Goal: Communication & Community: Answer question/provide support

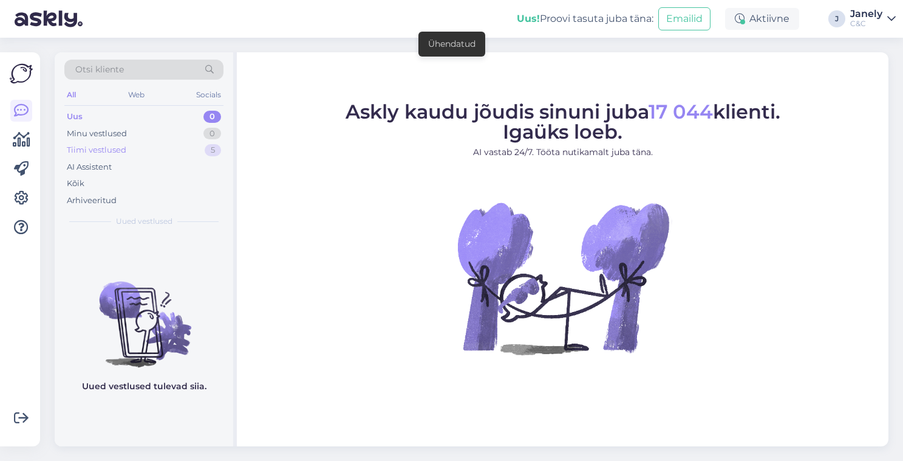
click at [190, 144] on div "Tiimi vestlused 5" at bounding box center [143, 150] width 159 height 17
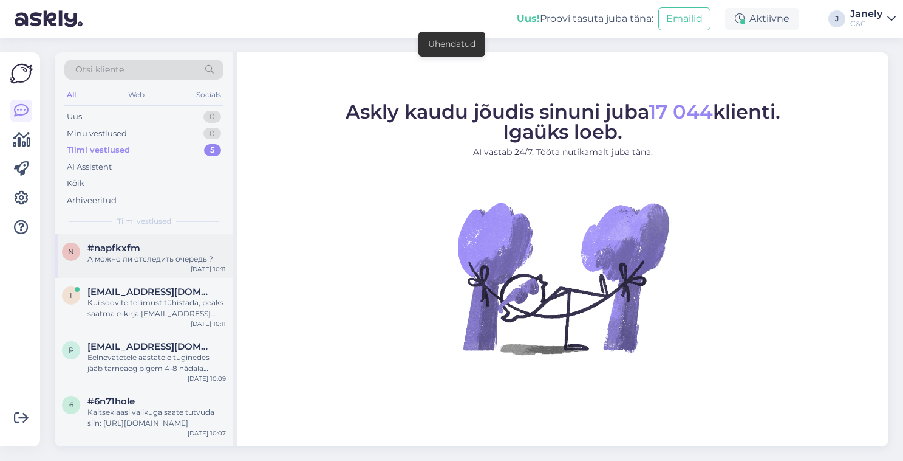
click at [185, 253] on div "А можно ли отследить очередь ?" at bounding box center [156, 258] width 139 height 11
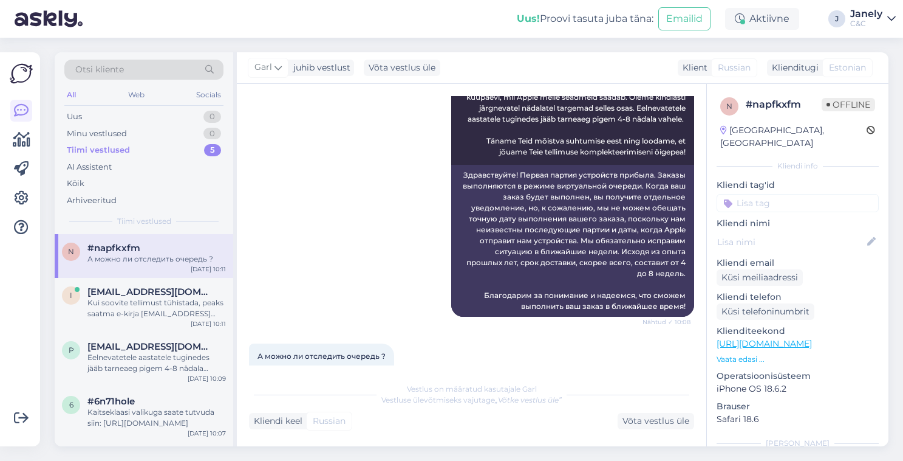
scroll to position [149, 0]
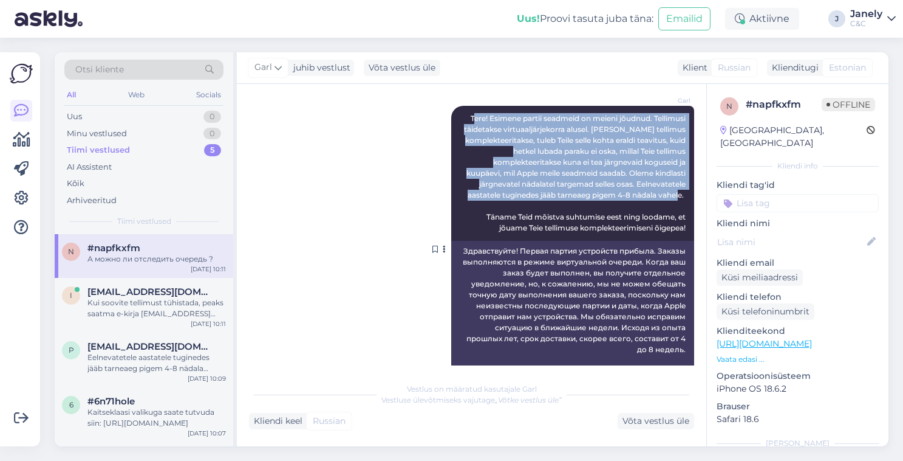
drag, startPoint x: 468, startPoint y: 117, endPoint x: 679, endPoint y: 202, distance: 226.5
click at [679, 202] on div "Garl Tere! Esimene partii seadmeid on meieni jõudnud. Tellimusi täidetakse virt…" at bounding box center [572, 173] width 243 height 135
copy span "ere! Esimene partii seadmeid on meieni jõudnud. Tellimusi täidetakse virtuaaljä…"
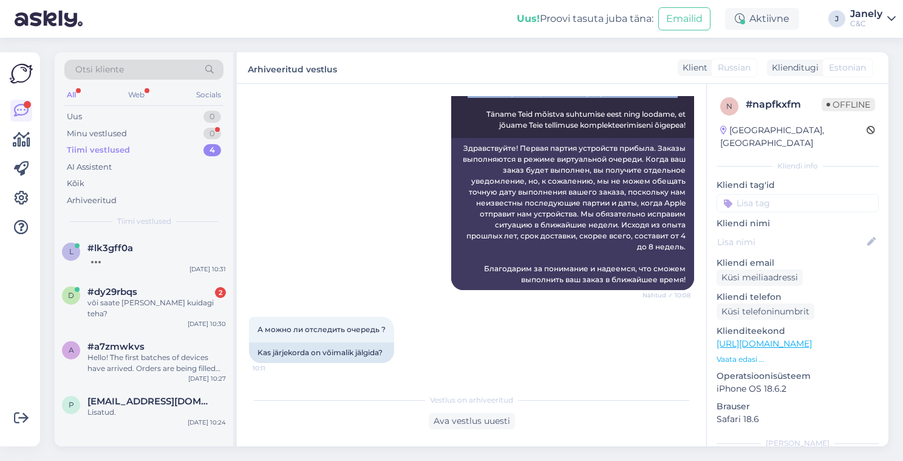
scroll to position [252, 0]
click at [174, 134] on div "Minu vestlused 0" at bounding box center [143, 133] width 159 height 17
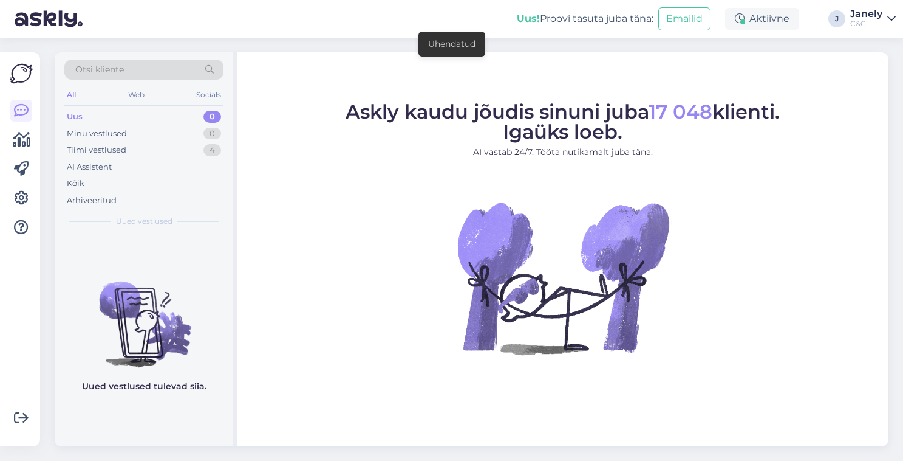
click at [423, 21] on div "Uus! Proovi tasuta juba täna: Emailid Aktiivne J Janely C&C" at bounding box center [451, 19] width 903 height 38
click at [274, 31] on div "Uus! Proovi tasuta juba täna: Emailid Aktiivne J Janely C&C" at bounding box center [451, 19] width 903 height 38
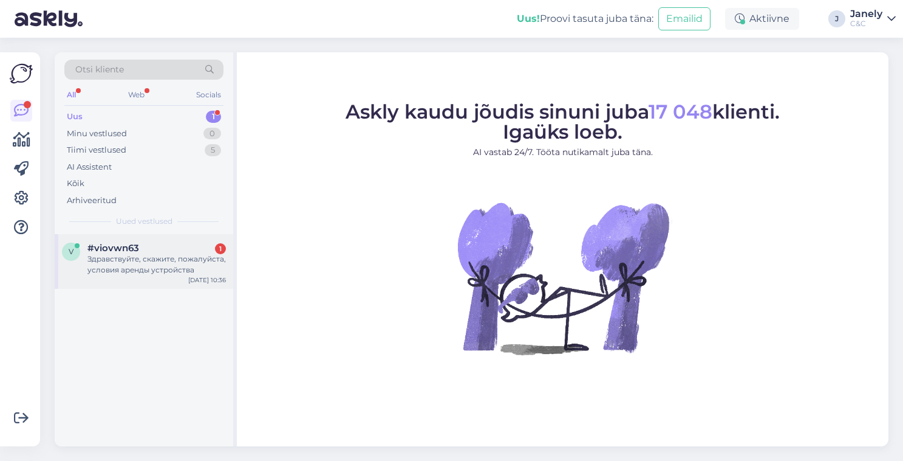
click at [153, 268] on div "Здравствуйте, скажите, пожалуйста, условия аренды устройства" at bounding box center [156, 264] width 139 height 22
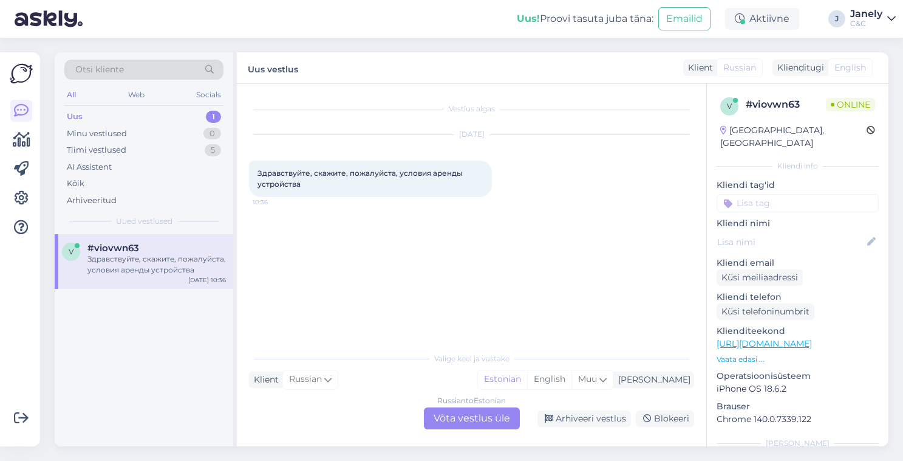
drag, startPoint x: 255, startPoint y: 171, endPoint x: 301, endPoint y: 193, distance: 50.8
click at [301, 193] on div "Здравствуйте, скажите, пожалуйста, условия аренды устройства 10:36" at bounding box center [370, 178] width 243 height 36
copy span "Здравствуйте, скажите, пожалуйста, условия аренды устройства"
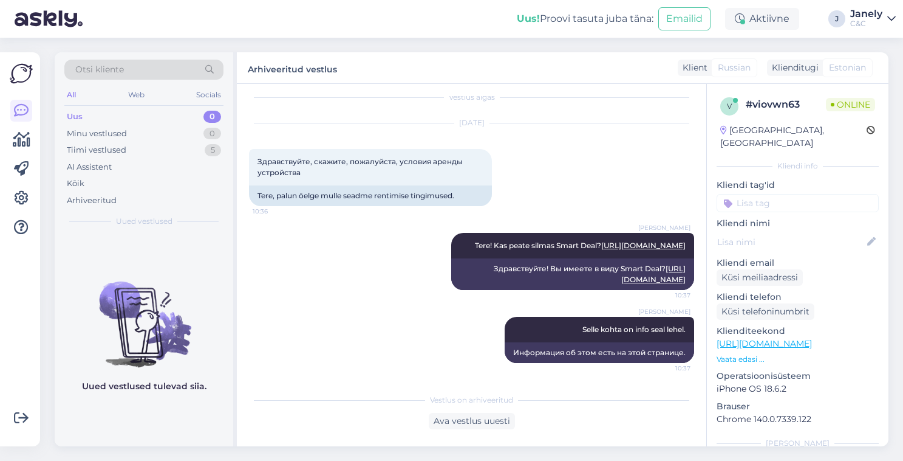
scroll to position [22, 0]
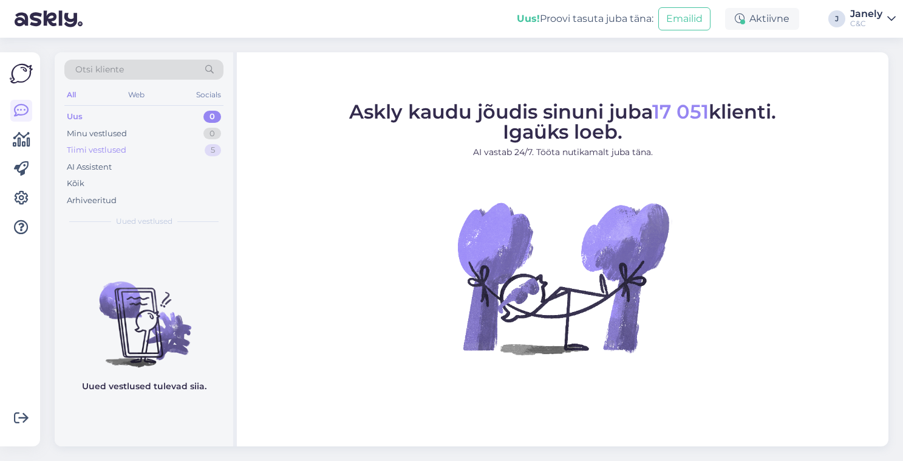
click at [187, 145] on div "Tiimi vestlused 5" at bounding box center [143, 150] width 159 height 17
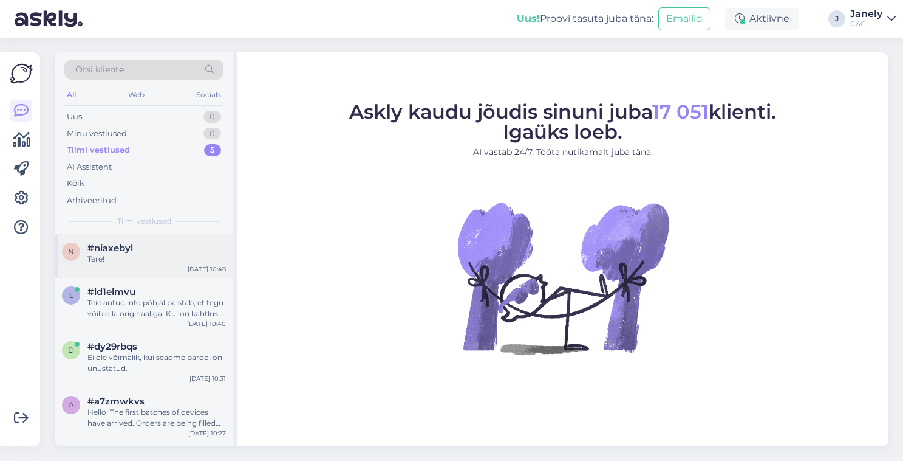
click at [179, 261] on div "Tere!" at bounding box center [156, 258] width 139 height 11
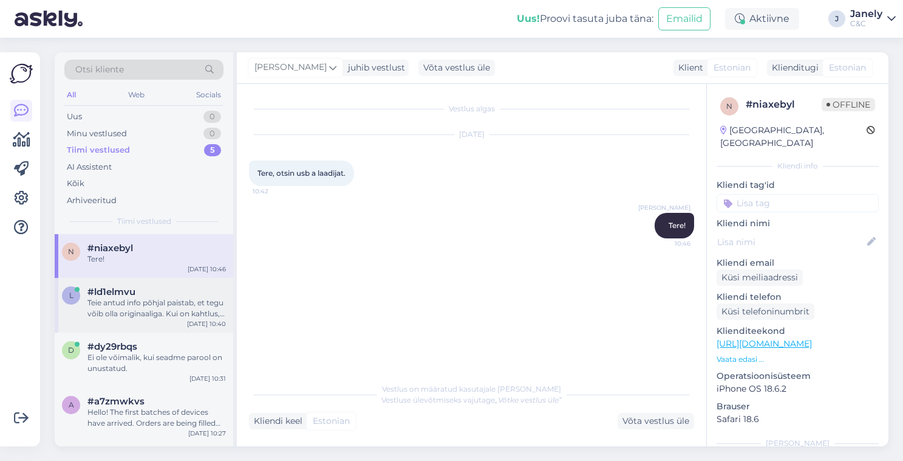
click at [188, 307] on div "Teie antud info põhjal paistab, et tegu võib olla originaaliga. Kui on kahtlus,…" at bounding box center [156, 308] width 139 height 22
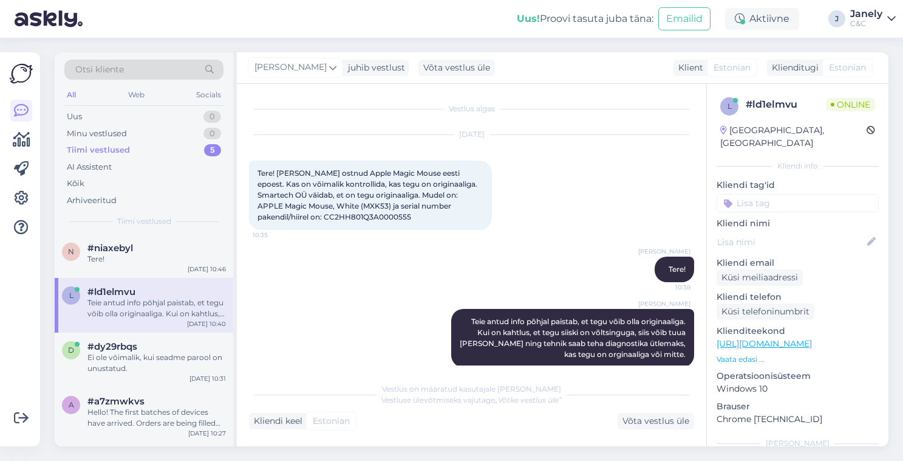
scroll to position [15, 0]
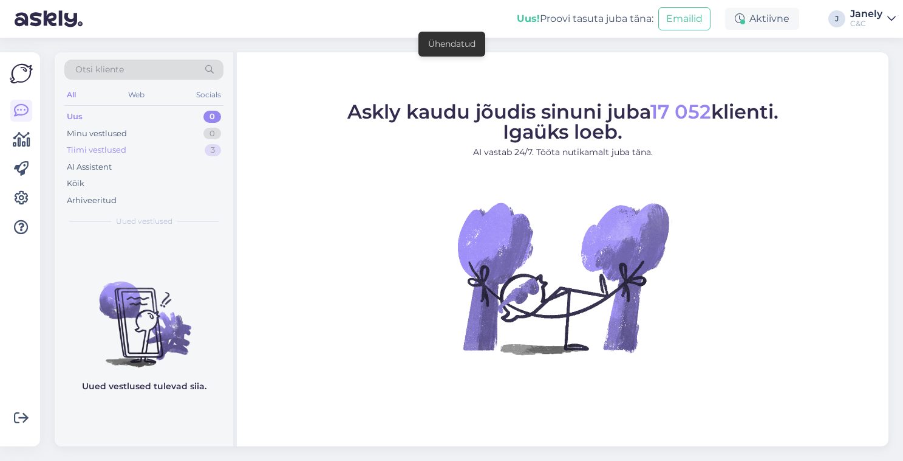
click at [191, 143] on div "Tiimi vestlused 3" at bounding box center [143, 150] width 159 height 17
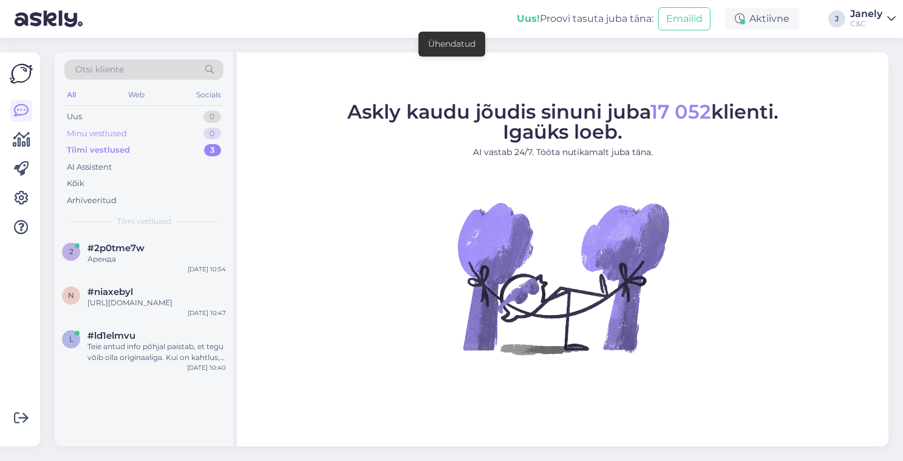
click at [151, 127] on div "Minu vestlused 0" at bounding box center [143, 133] width 159 height 17
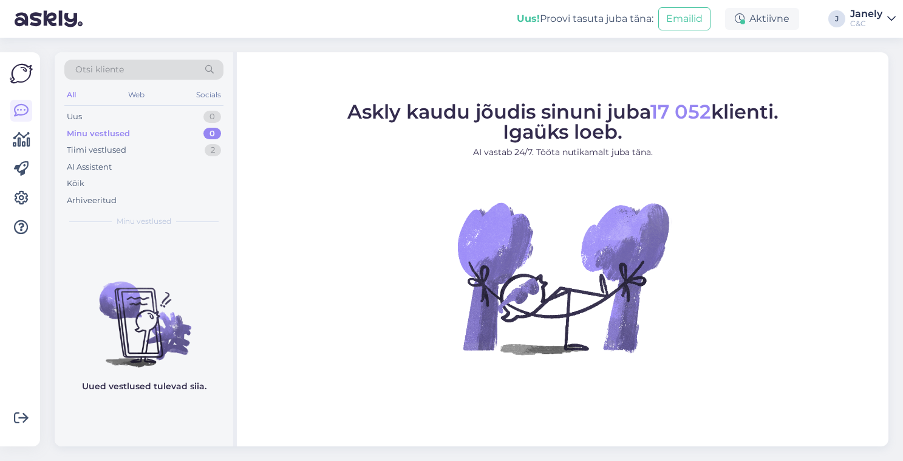
click at [520, 59] on div "Askly kaudu jõudis sinuni juba 17 052 klienti. Igaüks loeb. AI vastab 24/7. Töö…" at bounding box center [563, 249] width 652 height 394
click at [177, 134] on div "Minu vestlused 0" at bounding box center [143, 133] width 159 height 17
click at [188, 154] on div "Tiimi vestlused 3" at bounding box center [143, 150] width 159 height 17
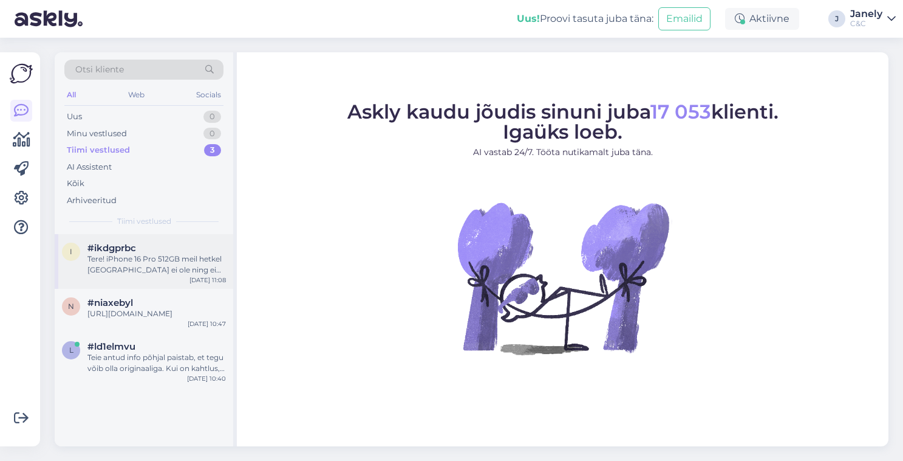
click at [186, 250] on div "#ikdgprbc" at bounding box center [156, 247] width 139 height 11
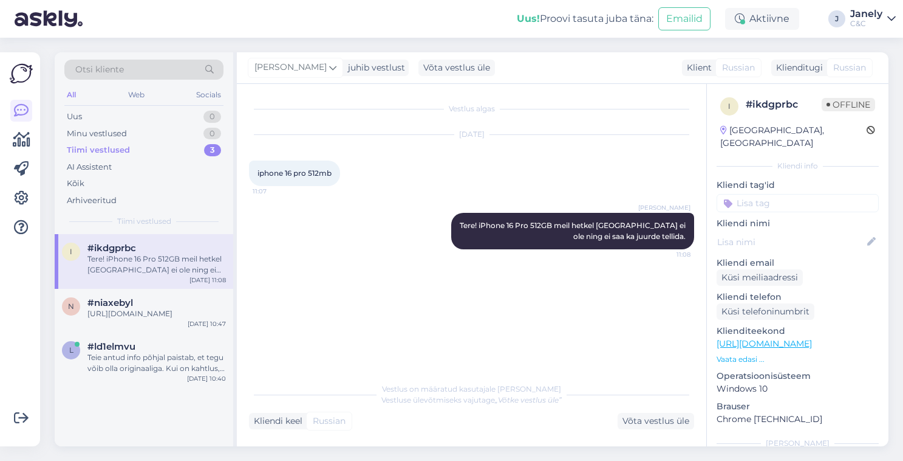
click at [142, 24] on div "Uus! Proovi tasuta [PERSON_NAME]: Emailid Aktiivne J Janely C&C" at bounding box center [451, 19] width 903 height 38
click at [121, 319] on div "https://www.shop.cec.ee/apple-12w-usb-power-adapter-mgn03zm-a" at bounding box center [156, 313] width 139 height 11
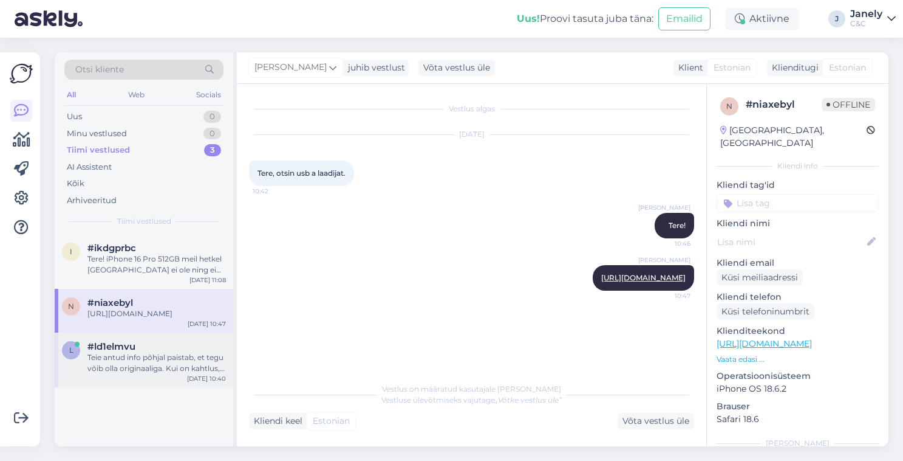
click at [153, 352] on div "#ld1elmvu" at bounding box center [156, 346] width 139 height 11
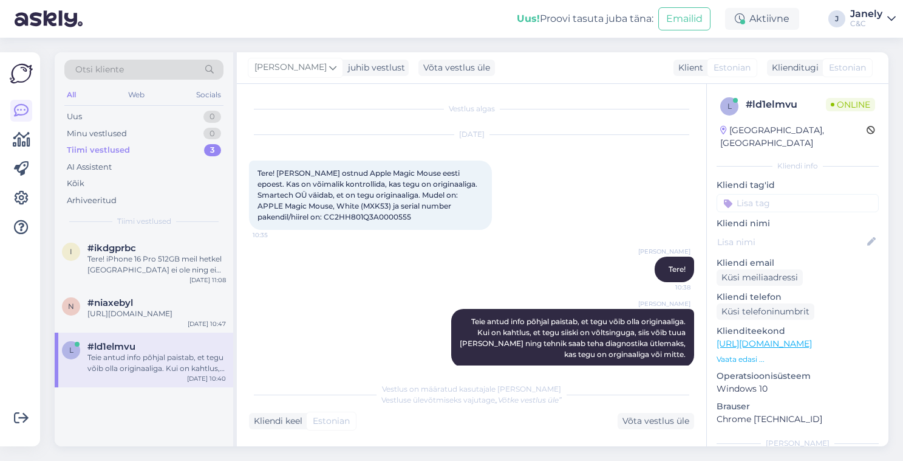
scroll to position [15, 0]
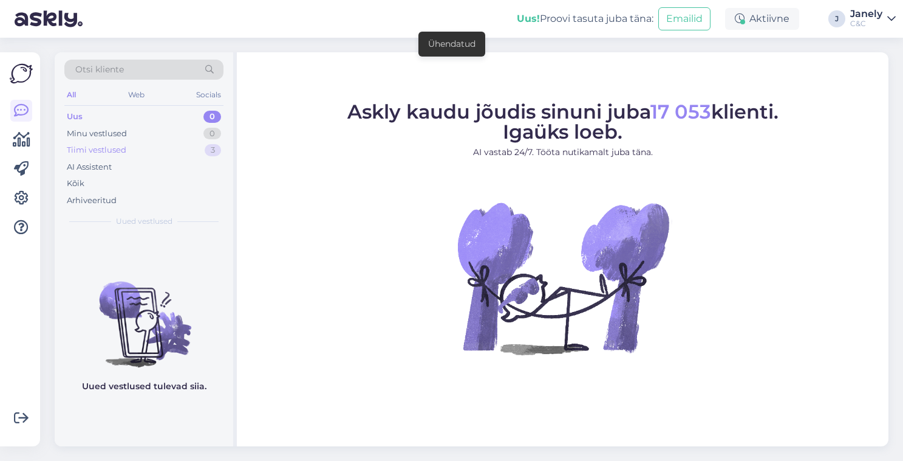
click at [173, 145] on div "Tiimi vestlused 3" at bounding box center [143, 150] width 159 height 17
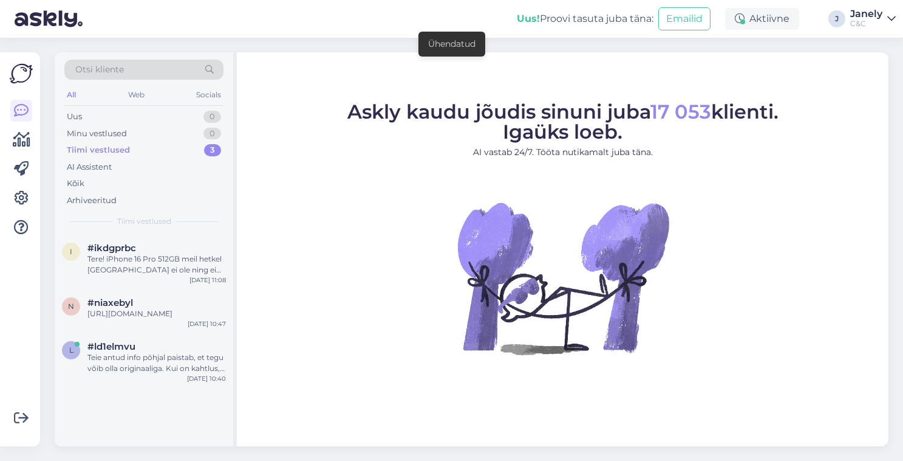
click at [156, 231] on div "Otsi kliente All Web Socials Uus 0 Minu vestlused 0 Tiimi vestlused 3 AI Assist…" at bounding box center [144, 143] width 179 height 182
click at [177, 115] on div "Uus 1" at bounding box center [143, 116] width 159 height 17
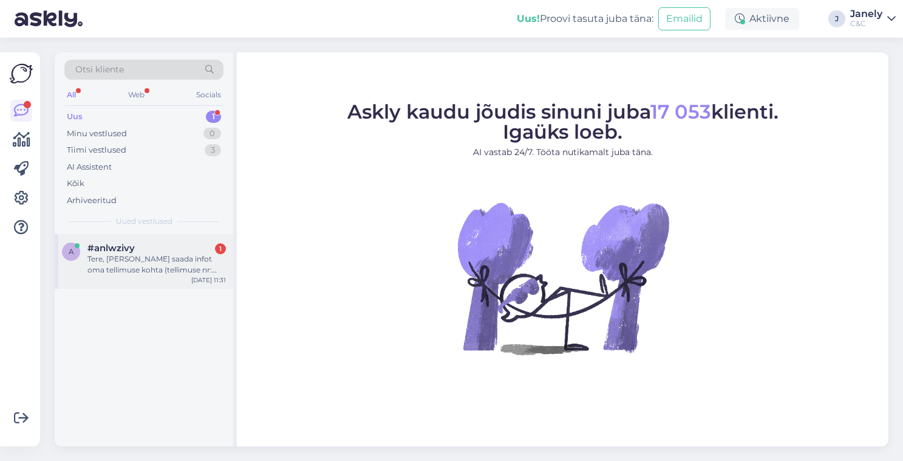
click at [188, 273] on div "a #anlwzivy 1 Tere, Sooviksin saada infot oma tellimuse kohta (tellimuse nr: 28…" at bounding box center [144, 261] width 179 height 55
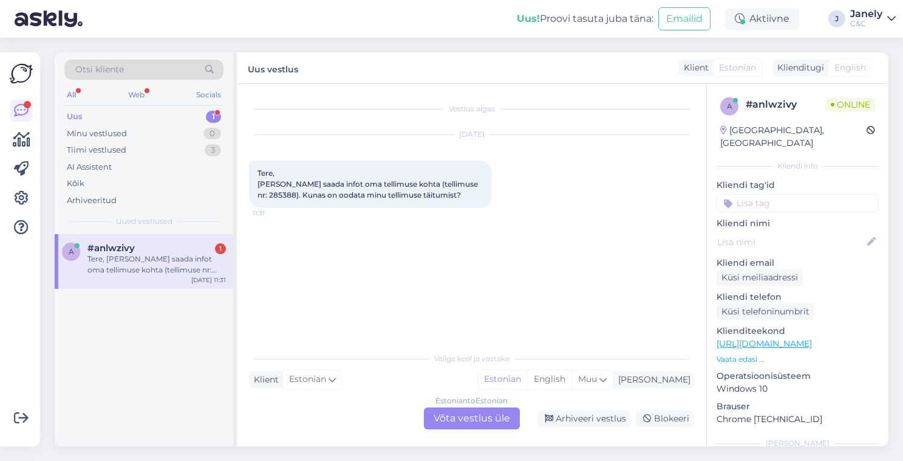
click at [279, 194] on span "Tere, Sooviksin saada infot oma tellimuse kohta (tellimuse nr: 285388). Kunas o…" at bounding box center [369, 183] width 222 height 31
copy span "285388"
click at [476, 426] on div "Estonian to Estonian Võta vestlus üle" at bounding box center [472, 418] width 96 height 22
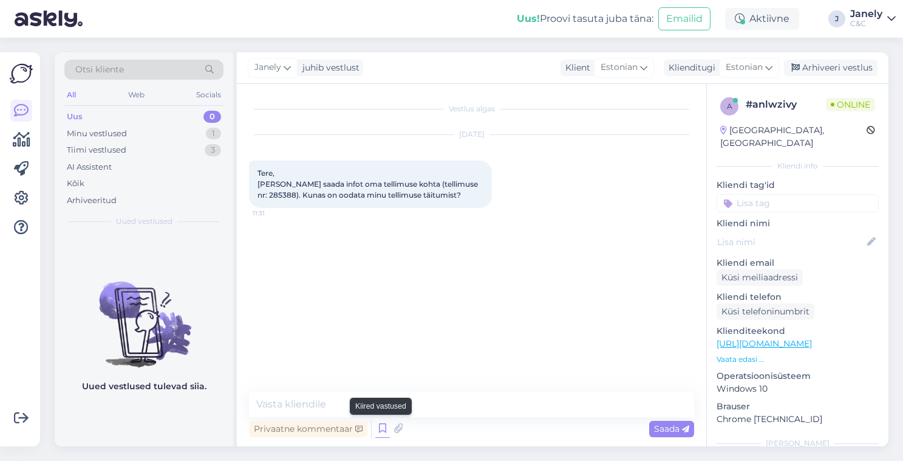
click at [383, 434] on icon at bounding box center [382, 428] width 15 height 18
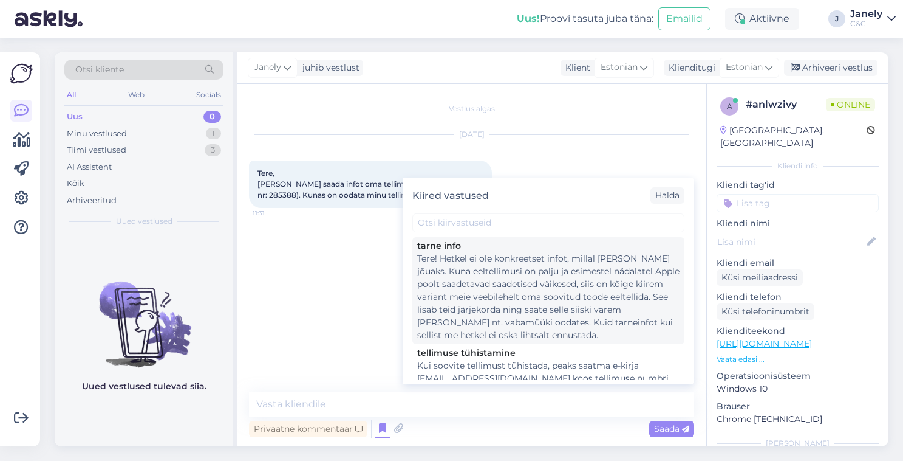
click at [471, 263] on div "Tere! Hetkel ei ole konkreetset infot, millal toode kohale jõuaks. Kuna eeltell…" at bounding box center [548, 296] width 262 height 89
type textarea "Tere! Hetkel ei ole konkreetset infot, millal toode kohale jõuaks. Kuna eeltell…"
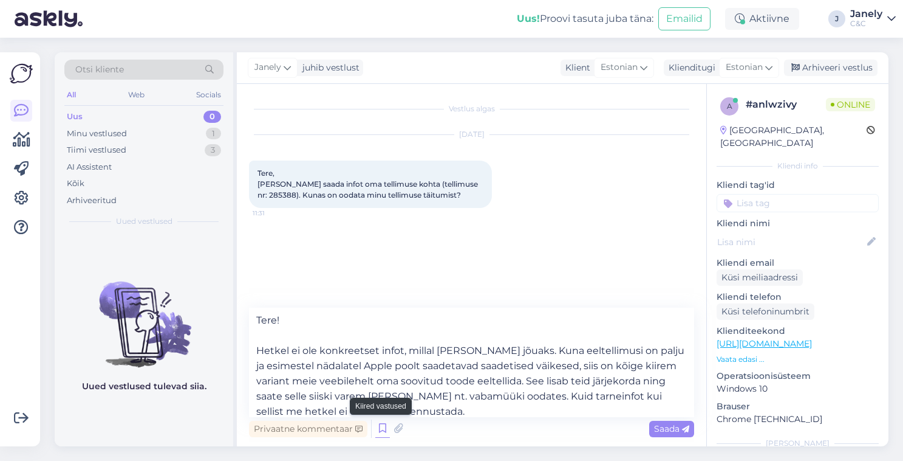
click at [379, 433] on icon at bounding box center [382, 428] width 15 height 18
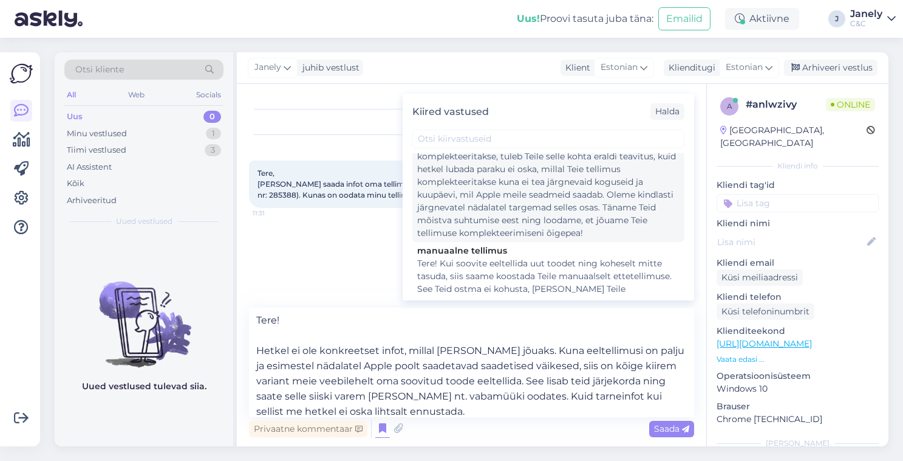
scroll to position [318, 0]
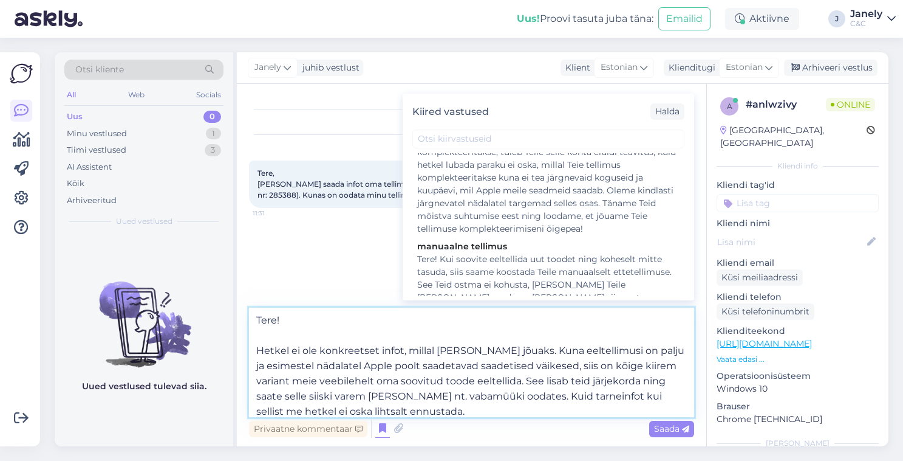
drag, startPoint x: 258, startPoint y: 315, endPoint x: 525, endPoint y: 410, distance: 283.6
click at [525, 410] on textarea "Tere! Hetkel ei ole konkreetset infot, millal toode kohale jõuaks. Kuna eeltell…" at bounding box center [471, 361] width 445 height 109
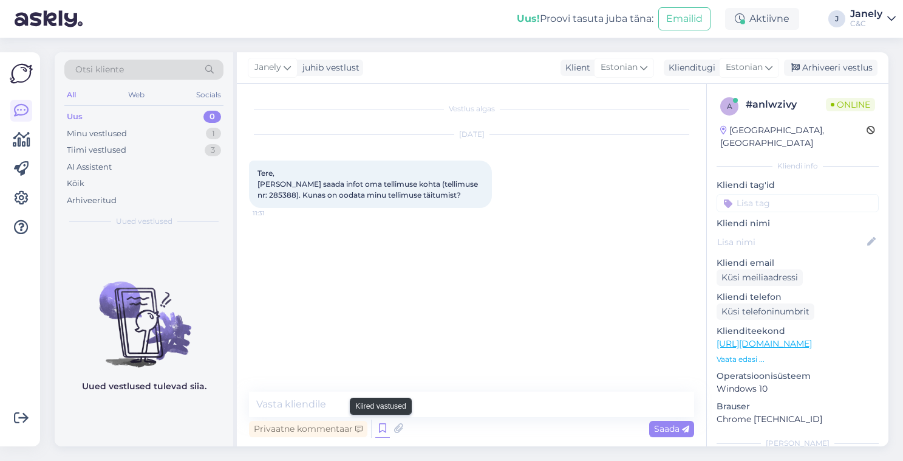
click at [379, 430] on icon at bounding box center [382, 428] width 15 height 18
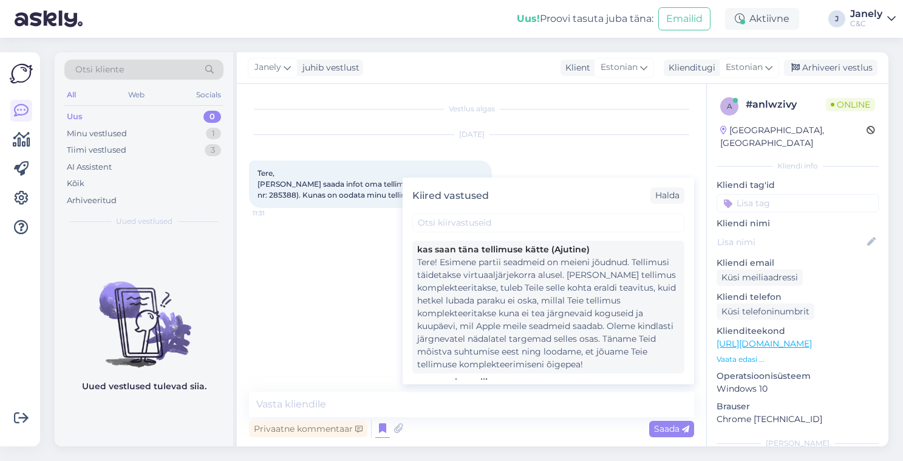
scroll to position [266, 0]
click at [445, 332] on div "Tere! Esimene partii seadmeid on meieni jõudnud. Tellimusi täidetakse virtuaalj…" at bounding box center [548, 313] width 262 height 115
type textarea "Tere! Esimene partii seadmeid on meieni jõudnud. Tellimusi täidetakse virtuaalj…"
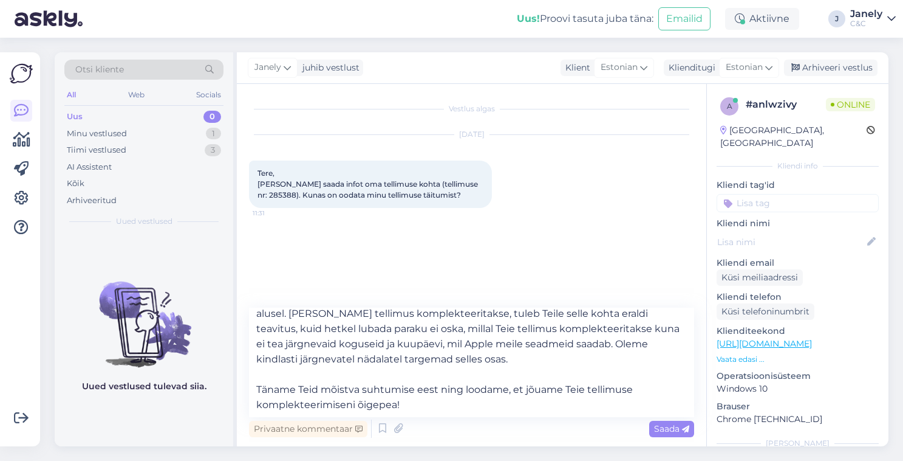
scroll to position [22, 0]
click at [655, 430] on span "Saada" at bounding box center [671, 428] width 35 height 11
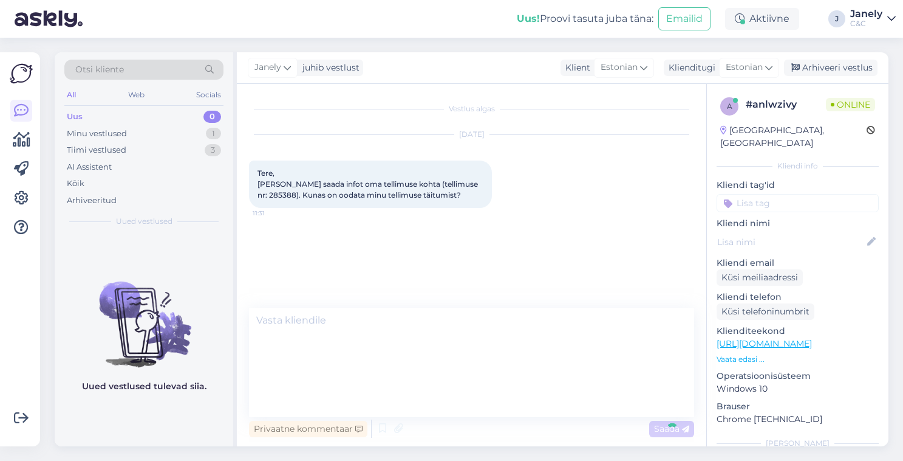
scroll to position [2, 0]
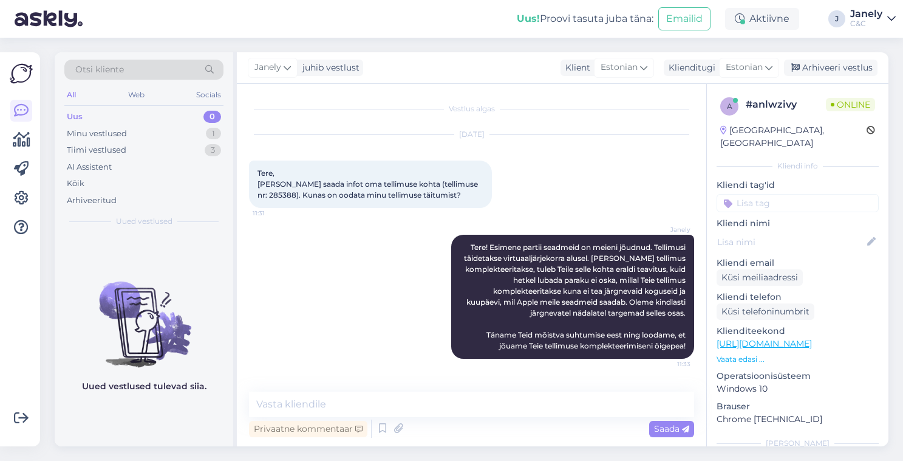
click at [221, 15] on div "Uus! Proovi tasuta juba täna: Emailid Aktiivne J Janely C&C" at bounding box center [451, 19] width 903 height 38
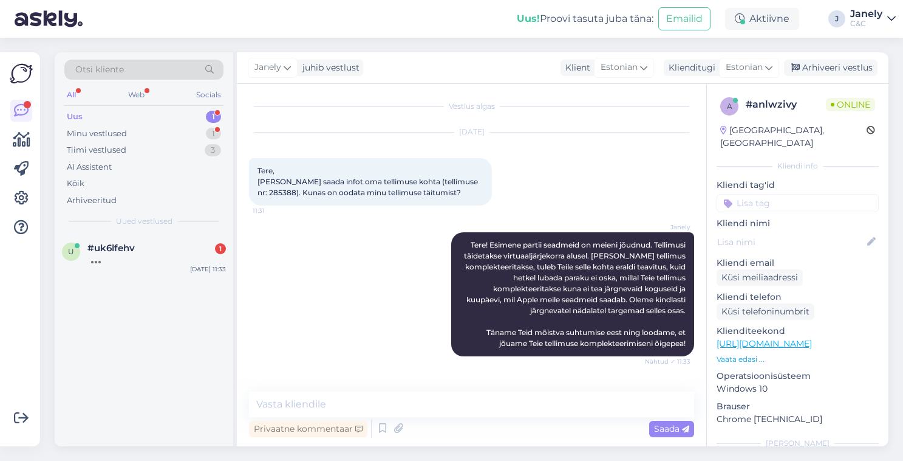
scroll to position [66, 0]
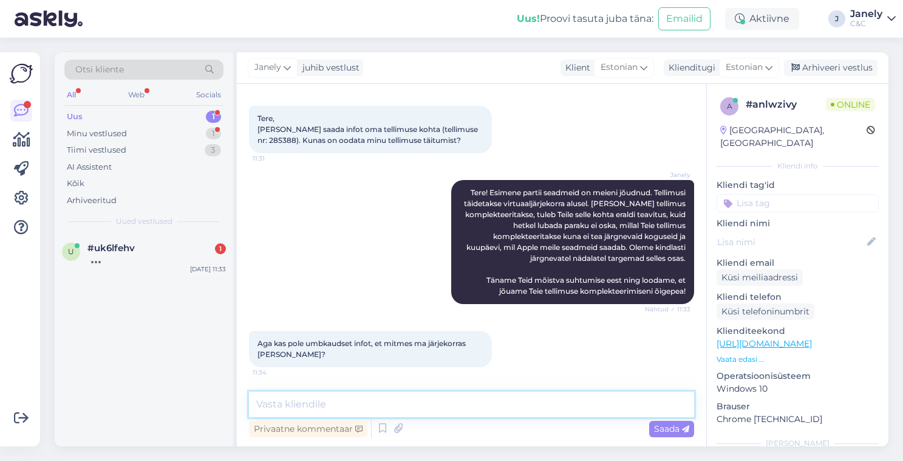
click at [437, 405] on textarea at bounding box center [471, 404] width 445 height 26
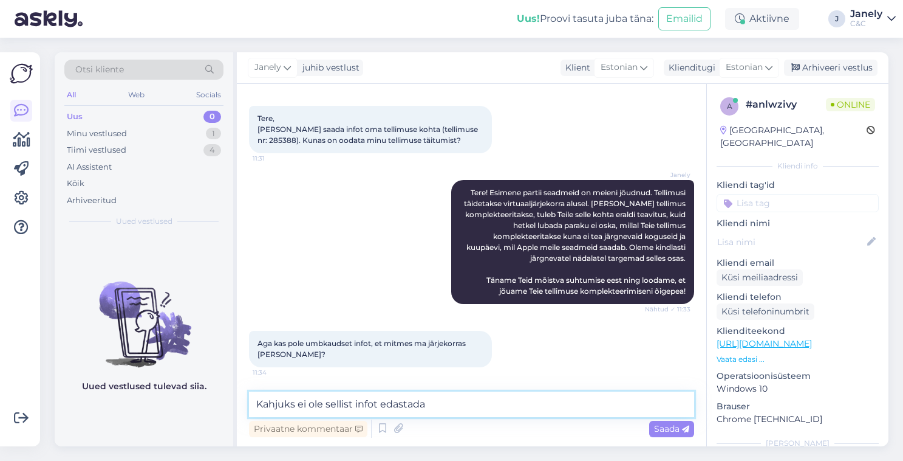
type textarea "Kahjuks ei ole sellist infot edastada"
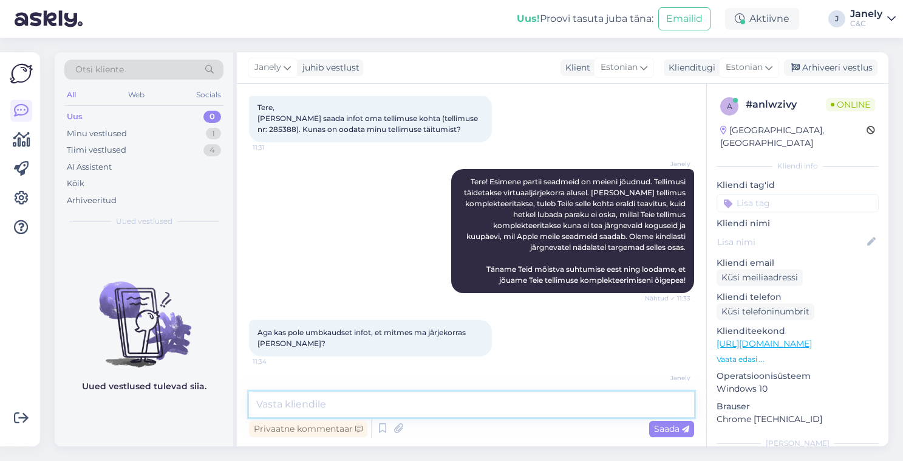
scroll to position [118, 0]
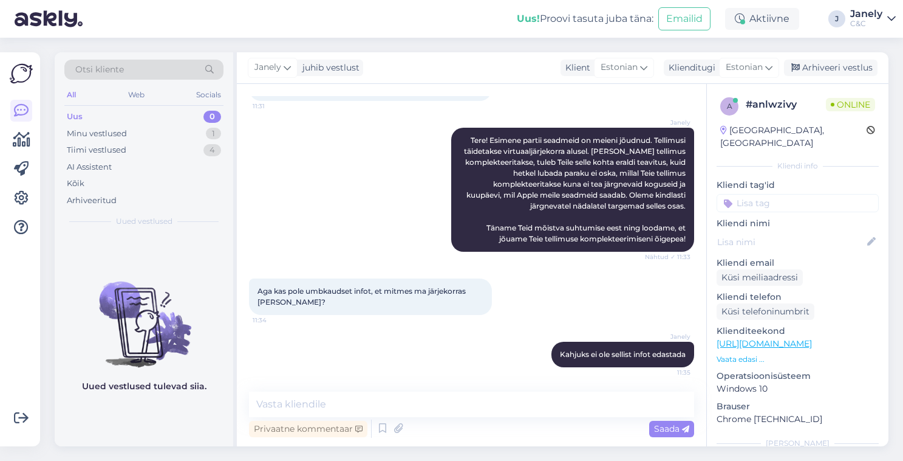
click at [129, 114] on div "Uus 0" at bounding box center [143, 116] width 159 height 17
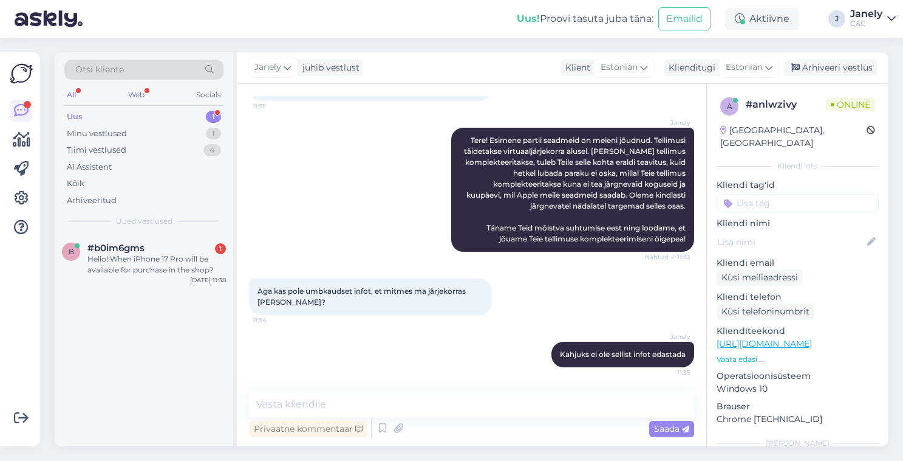
click at [210, 33] on div "Uus! Proovi tasuta juba täna: Emailid Aktiivne J Janely C&C" at bounding box center [451, 19] width 903 height 38
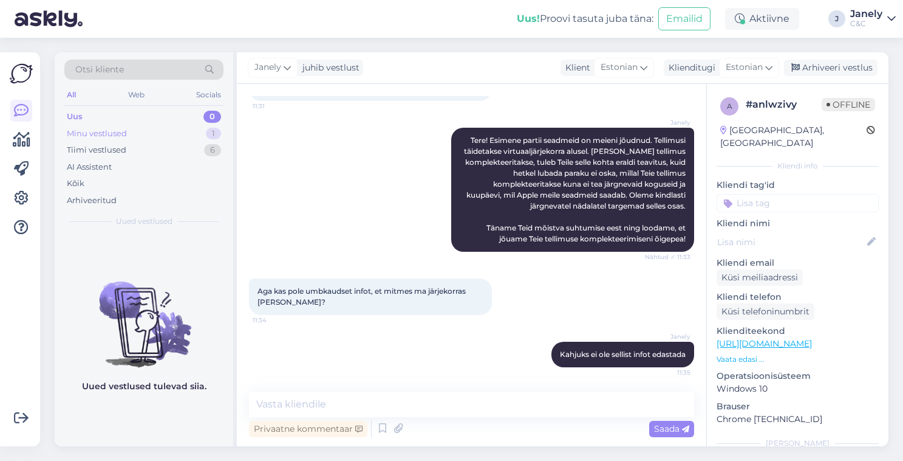
click at [170, 137] on div "Minu vestlused 1" at bounding box center [143, 133] width 159 height 17
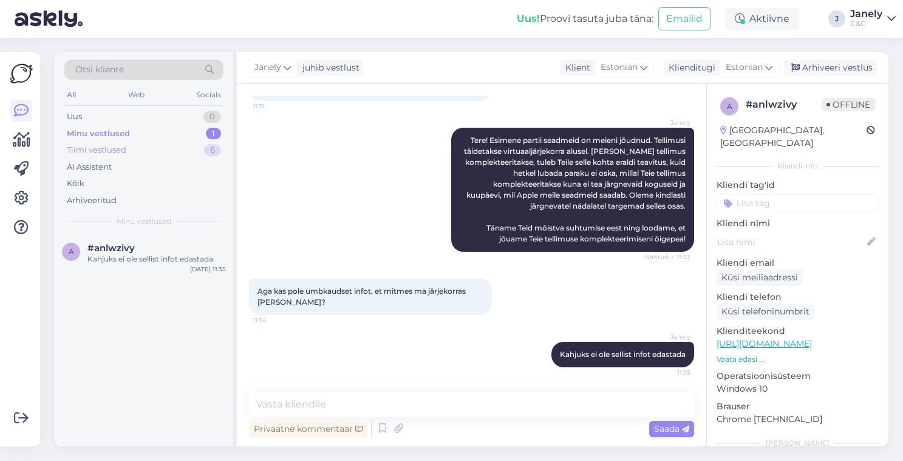
click at [167, 156] on div "Tiimi vestlused 6" at bounding box center [143, 150] width 159 height 17
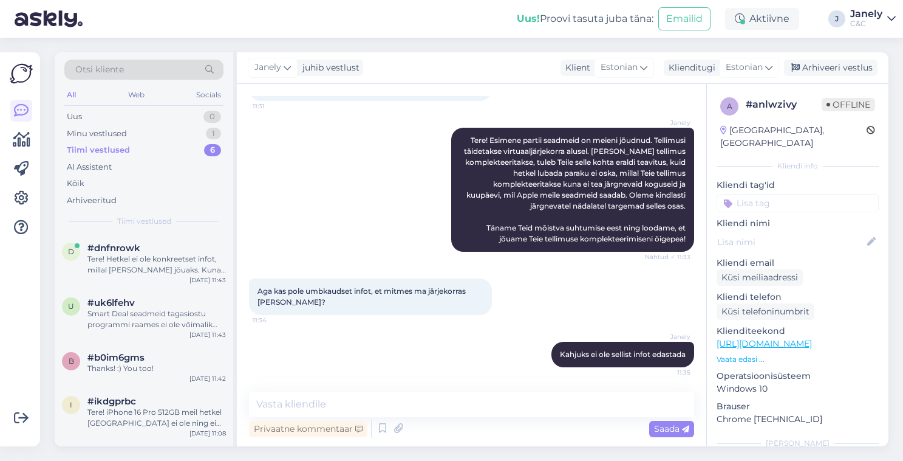
click at [492, 55] on div "Janely juhib vestlust Klient Estonian Klienditugi Estonian Arhiveeri vestlus" at bounding box center [563, 68] width 652 height 32
click at [447, 58] on div "Janely juhib vestlust Klient Estonian Klienditugi Estonian Arhiveeri vestlus" at bounding box center [563, 68] width 652 height 32
click at [767, 43] on div "Otsi kliente All Web Socials Uus 0 Minu vestlused 1 Tiimi vestlused 6 AI Assist…" at bounding box center [475, 249] width 856 height 423
click at [208, 36] on div "Uus! Proovi tasuta juba täna: Emailid Aktiivne J Janely C&C" at bounding box center [451, 19] width 903 height 38
click at [378, 22] on div "Uus! Proovi tasuta juba täna: Emailid Aktiivne J Janely C&C" at bounding box center [451, 19] width 903 height 38
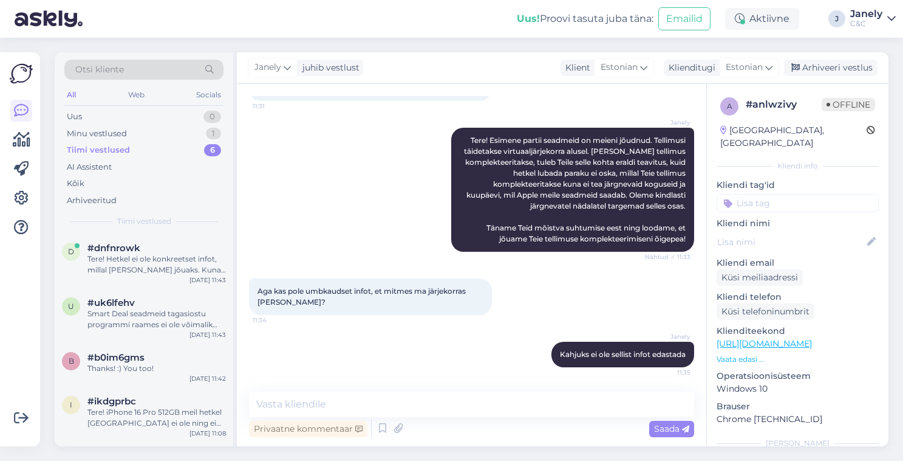
click at [471, 11] on div "Uus! Proovi tasuta juba täna: Emailid Aktiivne J Janely C&C" at bounding box center [451, 19] width 903 height 38
click at [823, 69] on div "Arhiveeri vestlus" at bounding box center [831, 68] width 94 height 16
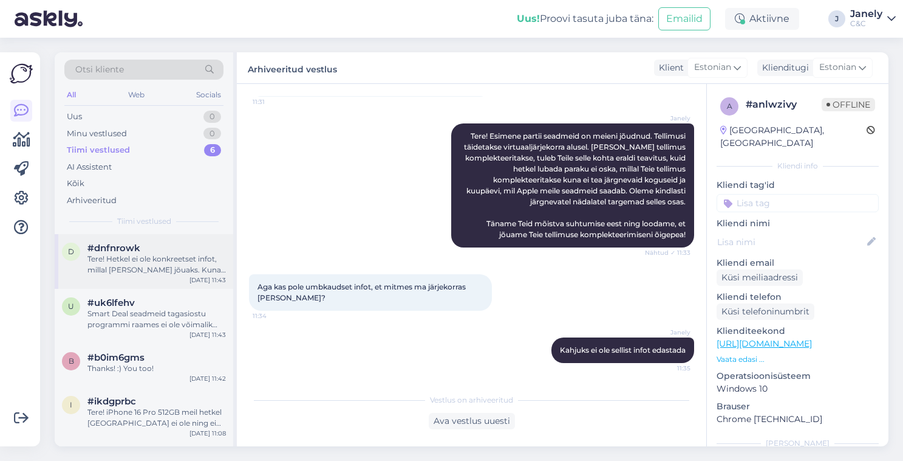
click at [157, 255] on div "Tere! Hetkel ei ole konkreetset infot, millal toode kohale jõuaks. Kuna eeltell…" at bounding box center [156, 264] width 139 height 22
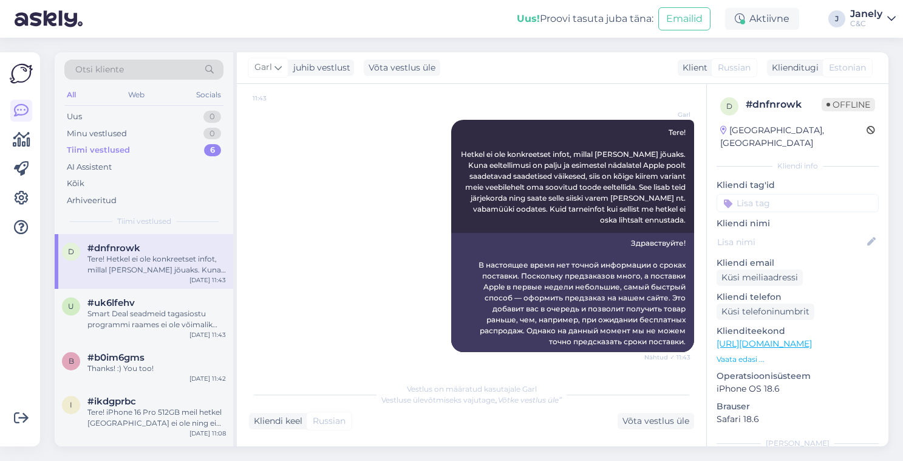
scroll to position [135, 0]
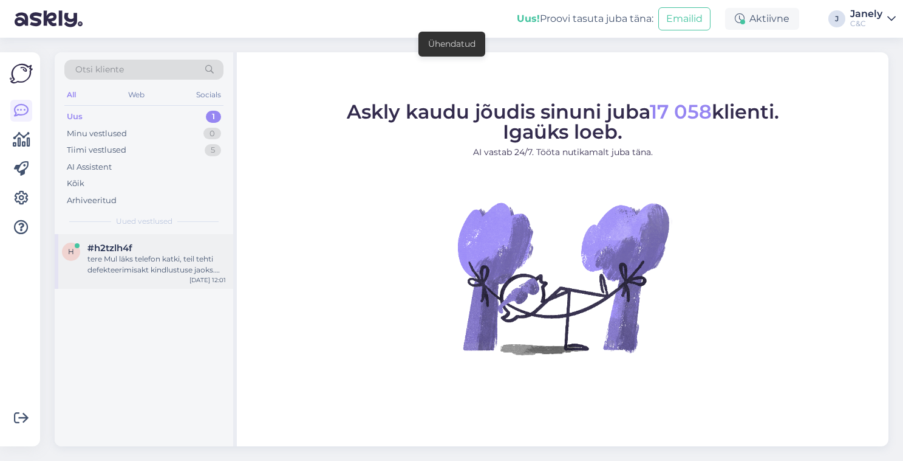
click at [173, 277] on div "h #h2tzlh4f tere Mul läks telefon katki, teil tehti defekteerimisakt kindlustus…" at bounding box center [144, 261] width 179 height 55
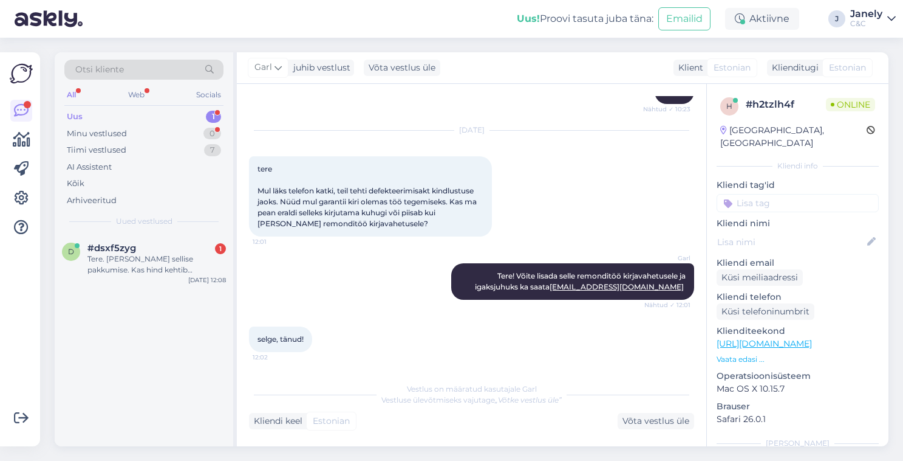
scroll to position [945, 0]
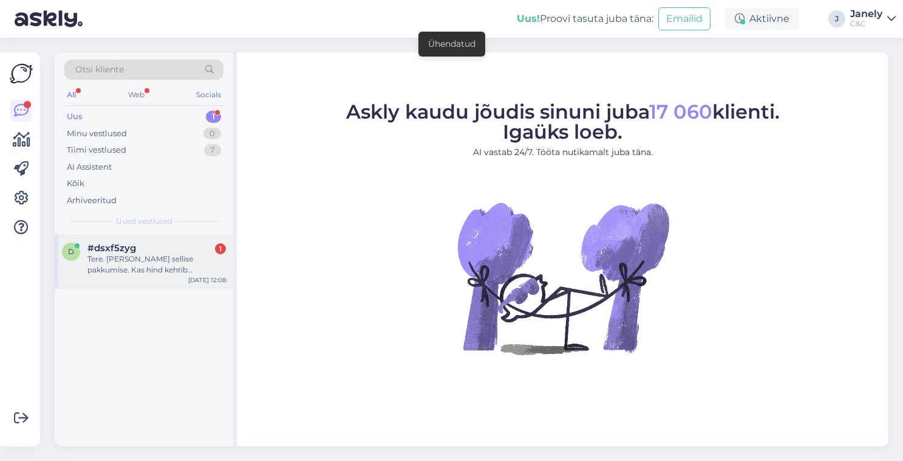
click at [208, 269] on div "Tere. Sain sellise pakkumise. Kas hind kehtib ka kui tagastada iPhone 16 Pro, m…" at bounding box center [156, 264] width 139 height 22
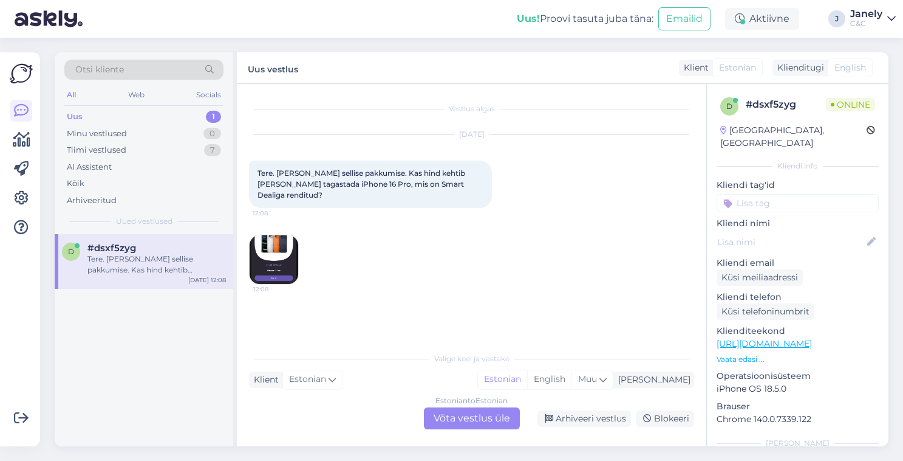
click at [279, 242] on img at bounding box center [274, 259] width 49 height 49
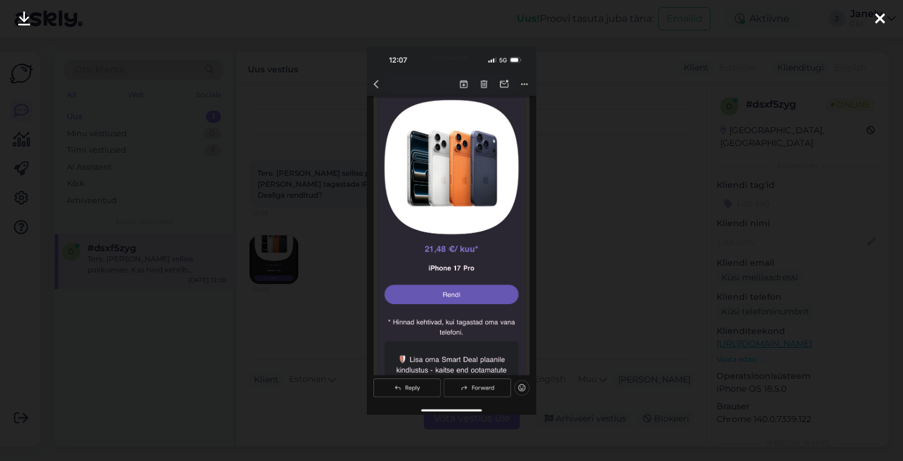
click at [302, 241] on div at bounding box center [451, 230] width 903 height 461
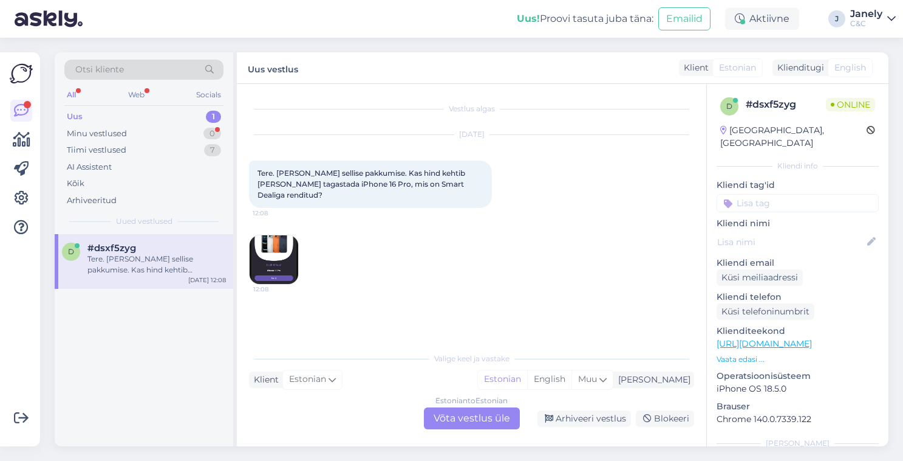
click at [301, 247] on div "Sep 25 2025 Tere. Sain sellise pakkumise. Kas hind kehtib ka kui tagastada iPho…" at bounding box center [471, 210] width 445 height 176
click at [278, 248] on img at bounding box center [274, 259] width 49 height 49
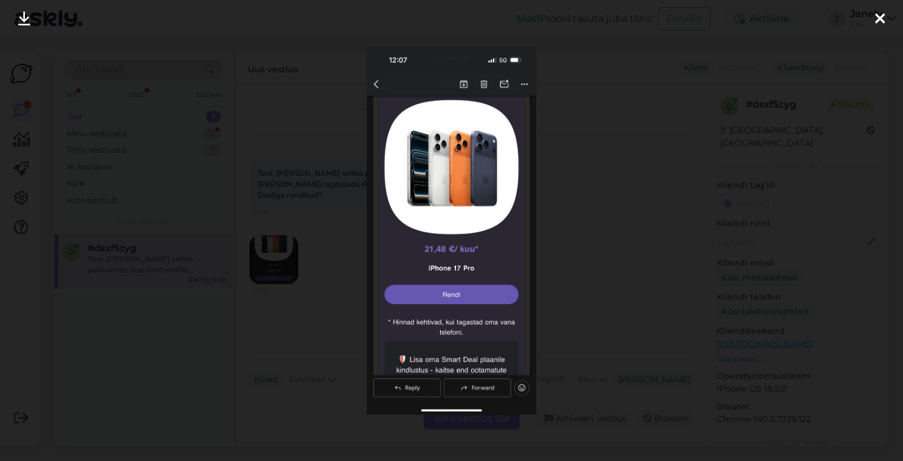
click at [315, 312] on div at bounding box center [451, 230] width 903 height 461
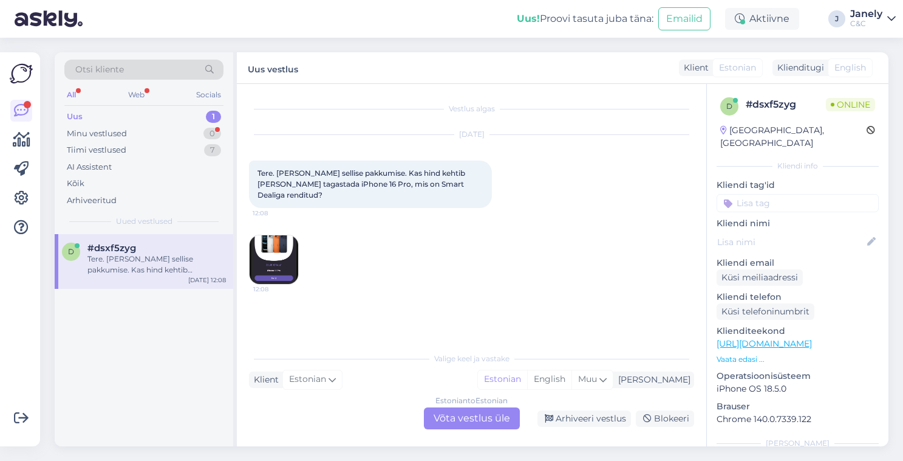
click at [315, 29] on div "Uus! Proovi tasuta juba täna: Emailid Aktiivne J Janely C&C" at bounding box center [451, 19] width 903 height 38
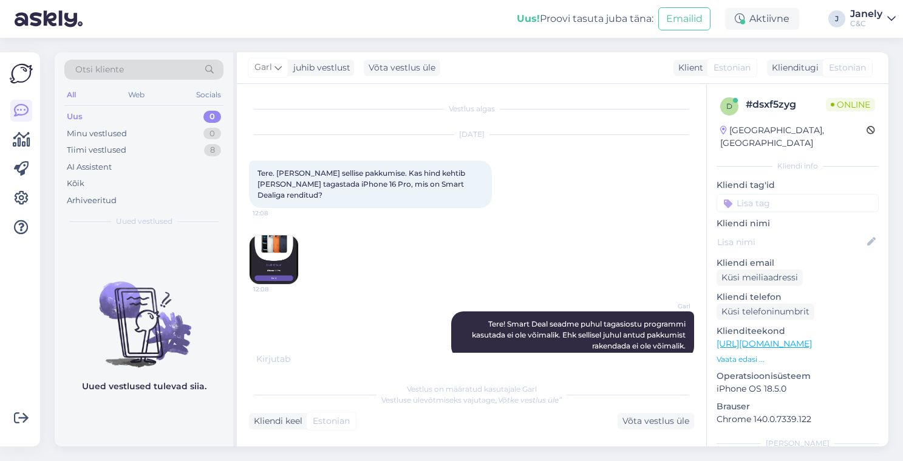
scroll to position [48, 0]
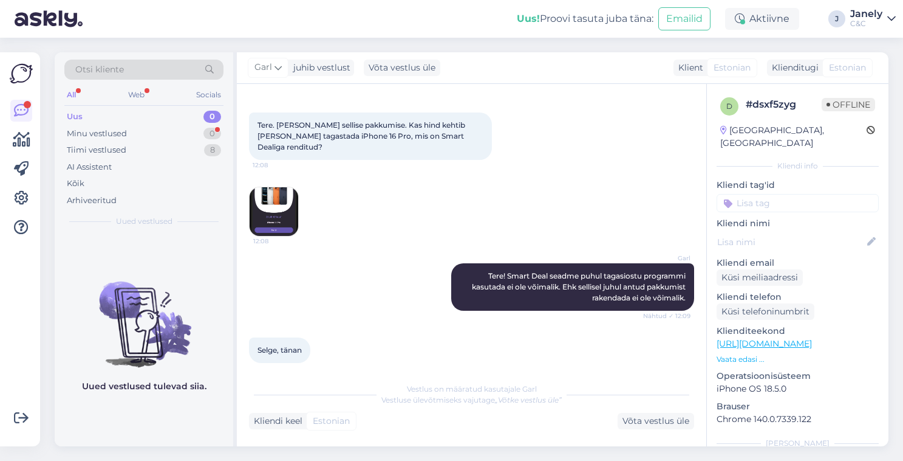
click at [269, 187] on img at bounding box center [274, 211] width 49 height 49
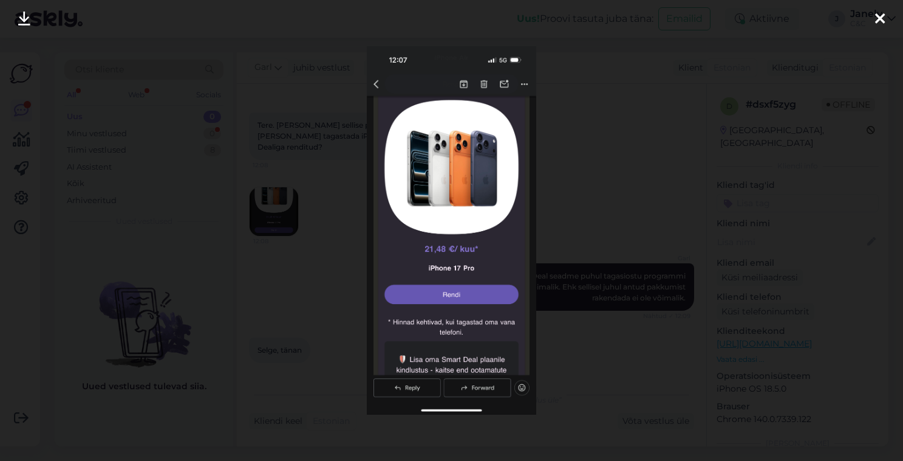
click at [214, 176] on div at bounding box center [451, 230] width 903 height 461
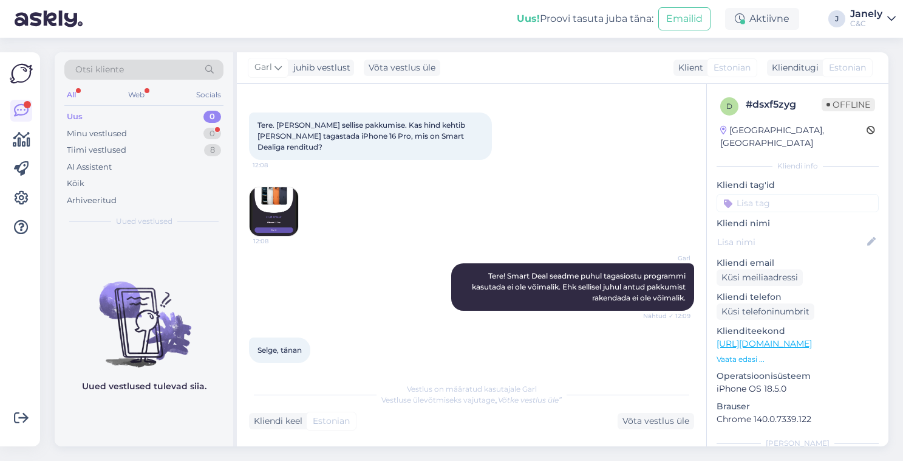
click at [200, 280] on img at bounding box center [144, 313] width 179 height 109
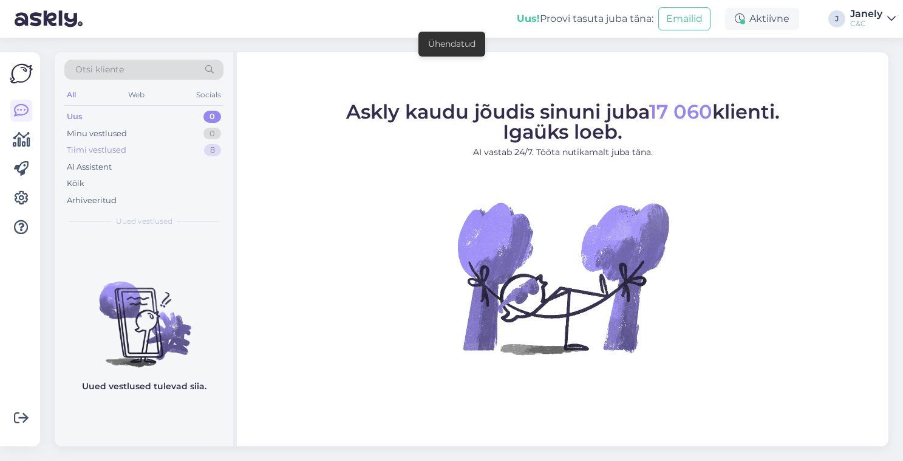
click at [176, 142] on div "Tiimi vestlused 8" at bounding box center [143, 150] width 159 height 17
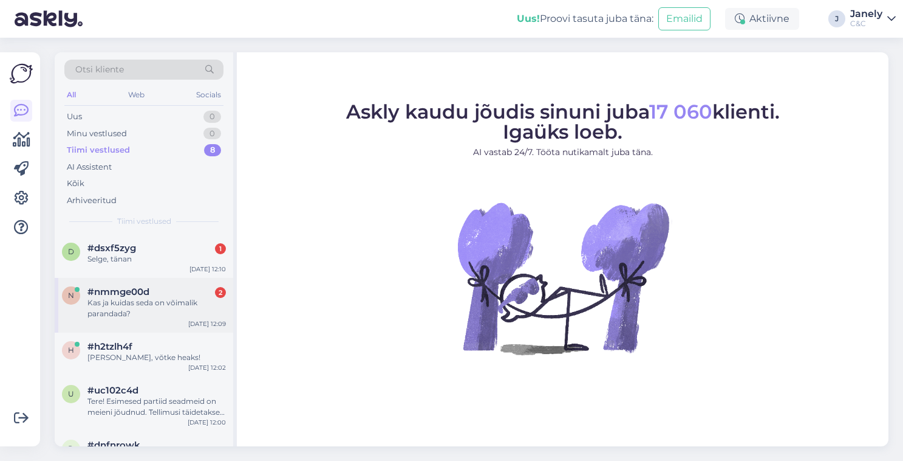
click at [177, 304] on div "Kas ja kuidas seda on võimalik parandada?" at bounding box center [156, 308] width 139 height 22
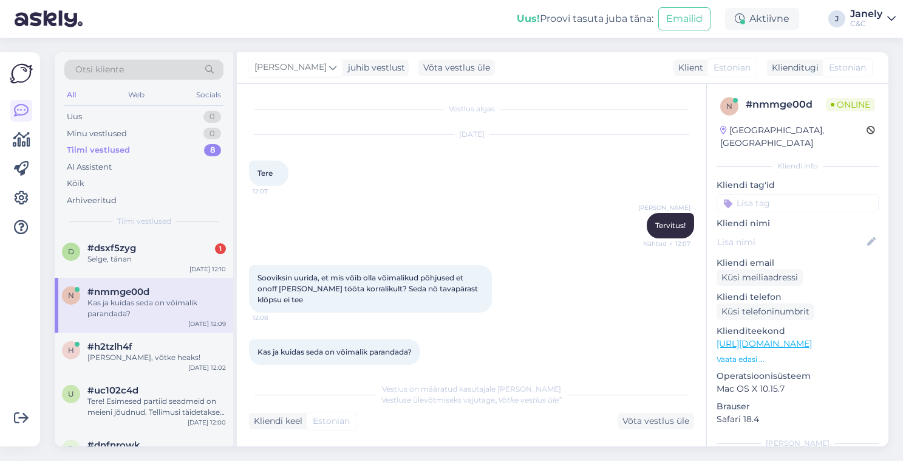
scroll to position [13, 0]
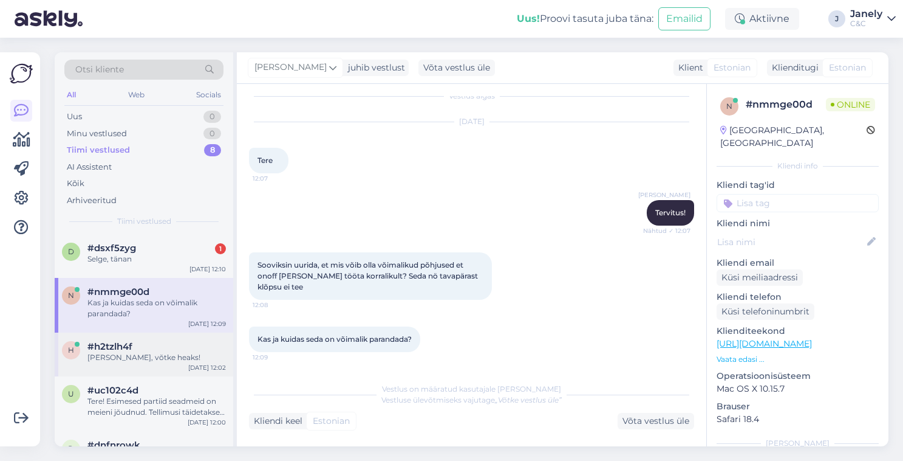
click at [150, 358] on div "[PERSON_NAME], võtke heaks!" at bounding box center [156, 357] width 139 height 11
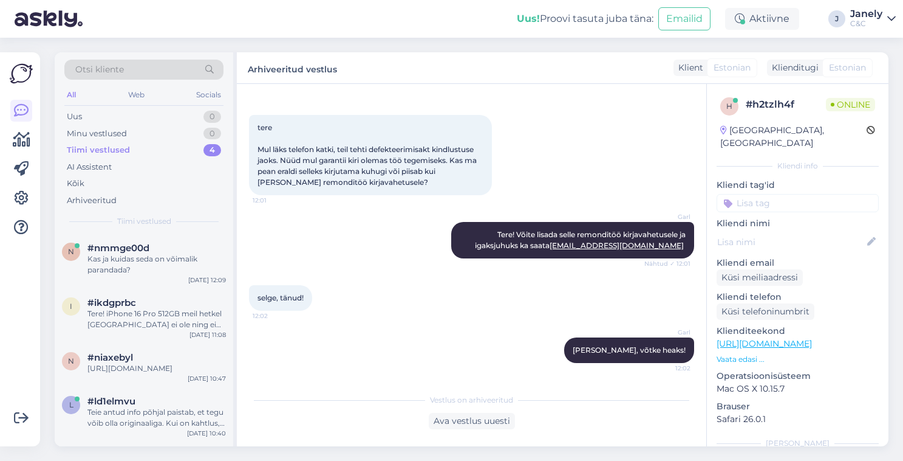
scroll to position [934, 0]
click at [411, 45] on div "Otsi kliente All Web Socials Uus 0 Minu vestlused 0 Tiimi vestlused 4 AI Assist…" at bounding box center [475, 249] width 856 height 423
click at [168, 116] on div "Uus 1" at bounding box center [143, 116] width 159 height 17
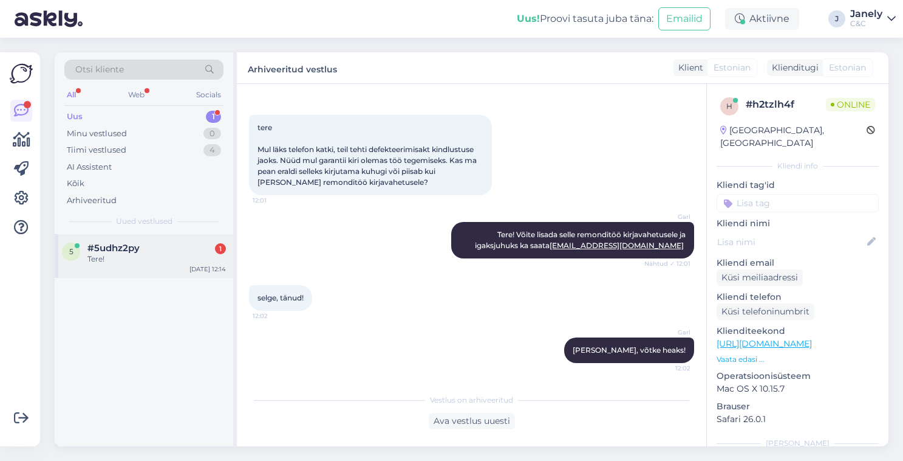
click at [158, 256] on div "Tere!" at bounding box center [156, 258] width 139 height 11
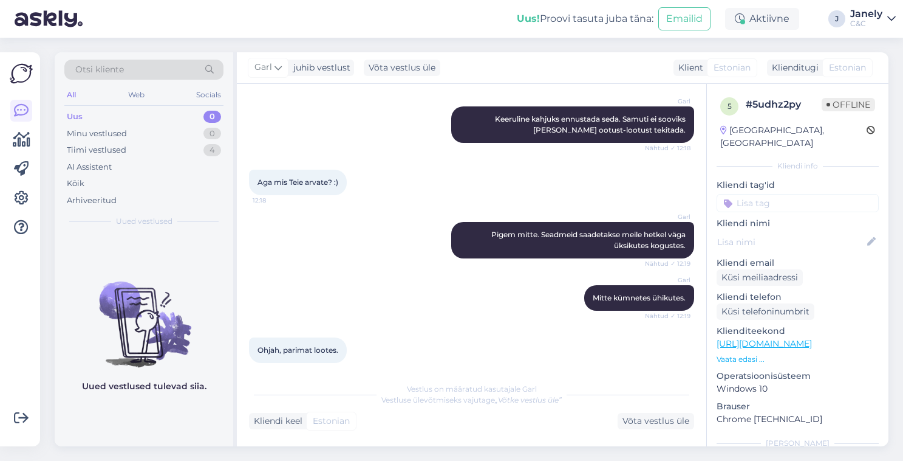
scroll to position [671, 0]
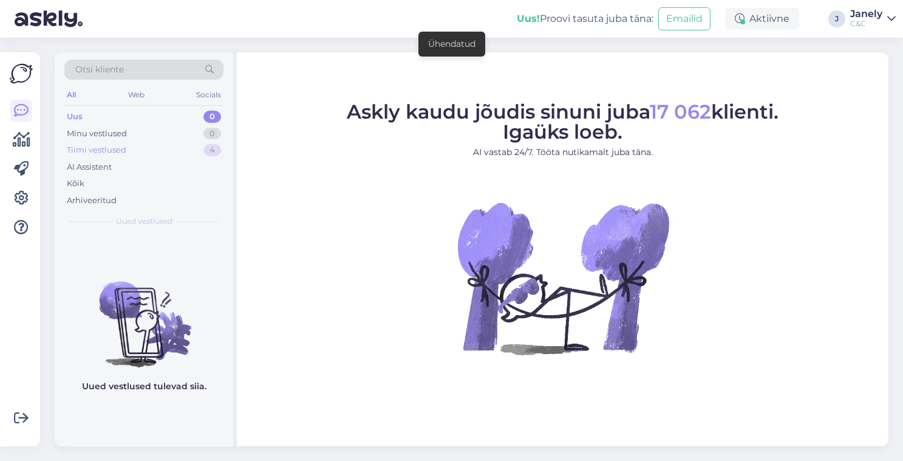
click at [182, 149] on div "Tiimi vestlused 4" at bounding box center [143, 150] width 159 height 17
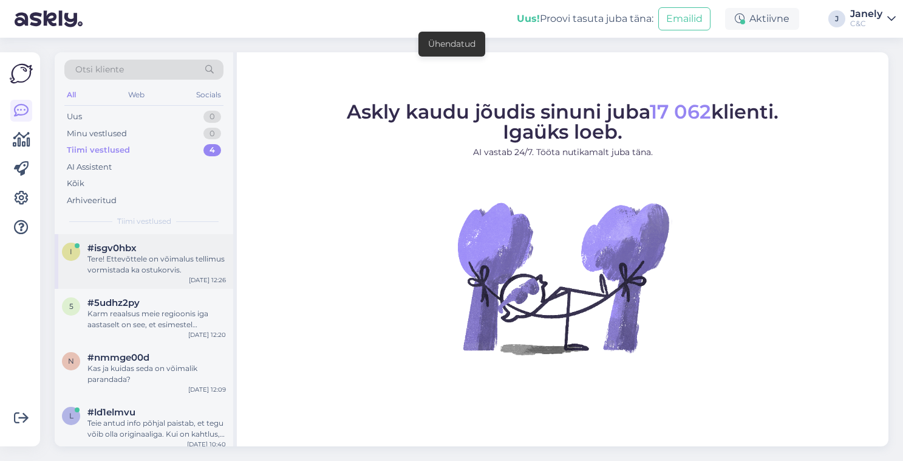
click at [181, 256] on div "Tere! Ettevõttele on võimalus tellimus vormistada ka ostukorvis." at bounding box center [156, 264] width 139 height 22
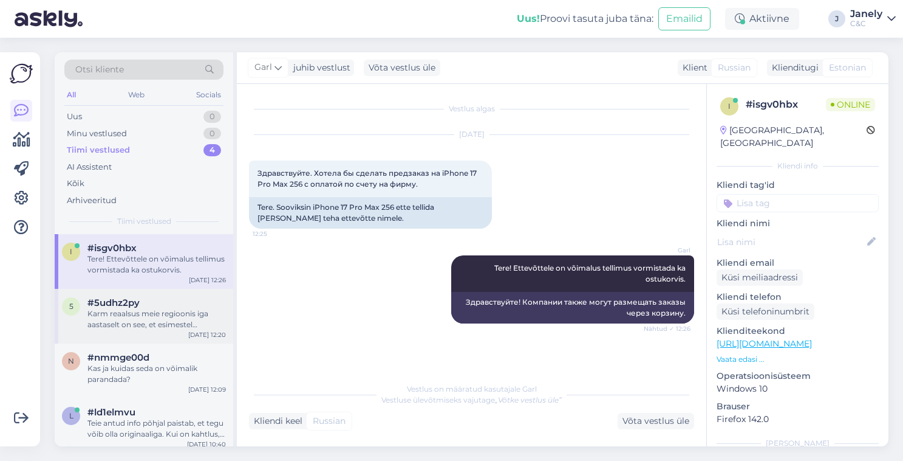
click at [149, 315] on div "Karm reaalsus meie regioonis iga aastaselt on see, et esimestel nädalatel/kuude…" at bounding box center [156, 319] width 139 height 22
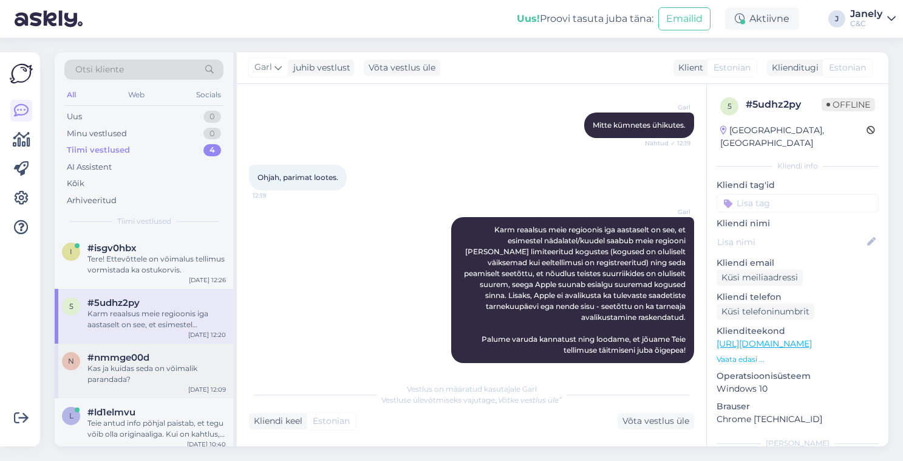
click at [162, 346] on div "n #nmmge00d Kas ja kuidas seda on võimalik parandada? [DATE] 12:09" at bounding box center [144, 370] width 179 height 55
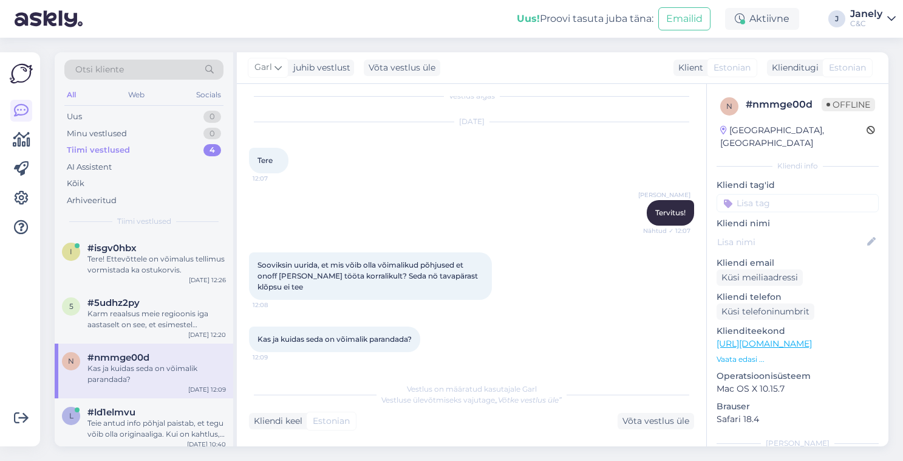
scroll to position [142, 0]
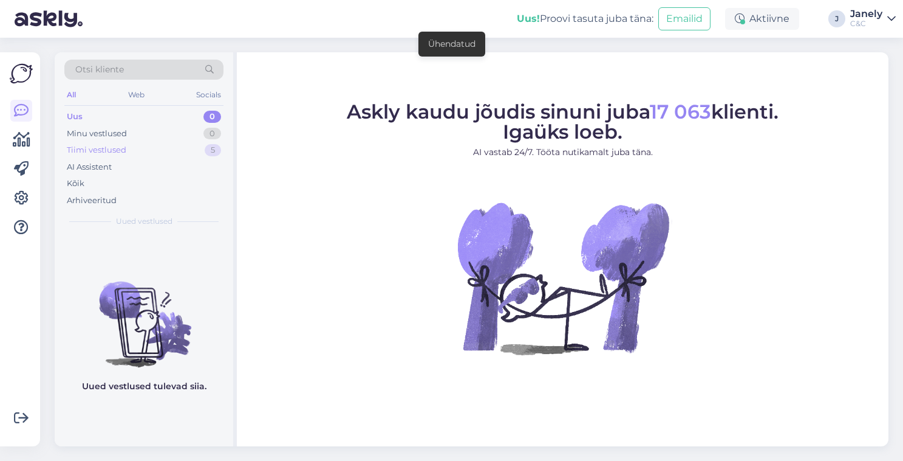
click at [165, 154] on div "Tiimi vestlused 5" at bounding box center [143, 150] width 159 height 17
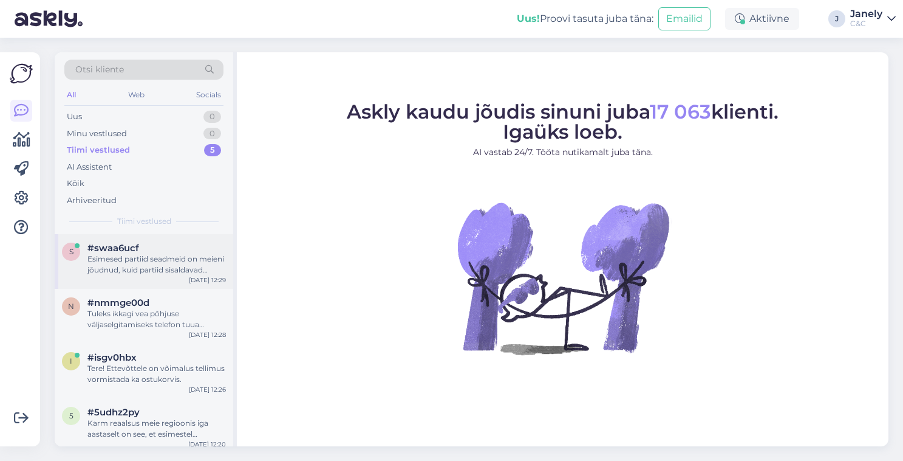
click at [189, 272] on div "Esimesed partiid seadmeid on meieni jõudnud, kuid partiid sisaldavad endiselt […" at bounding box center [156, 264] width 139 height 22
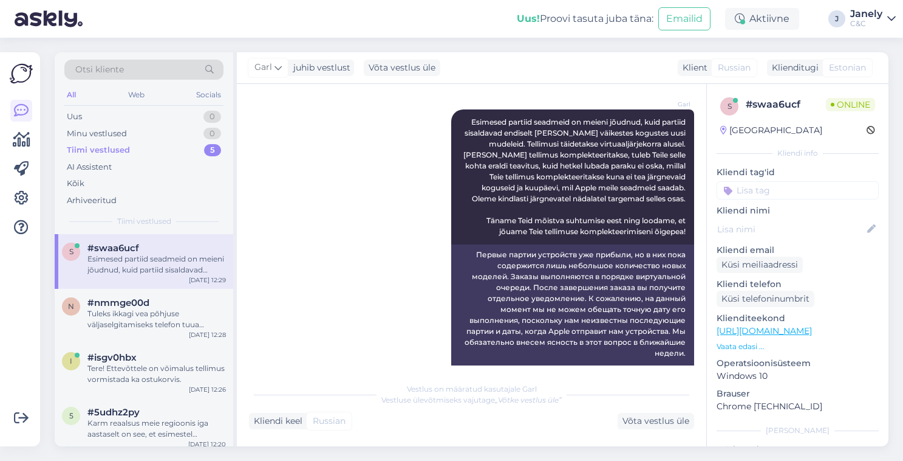
scroll to position [471, 0]
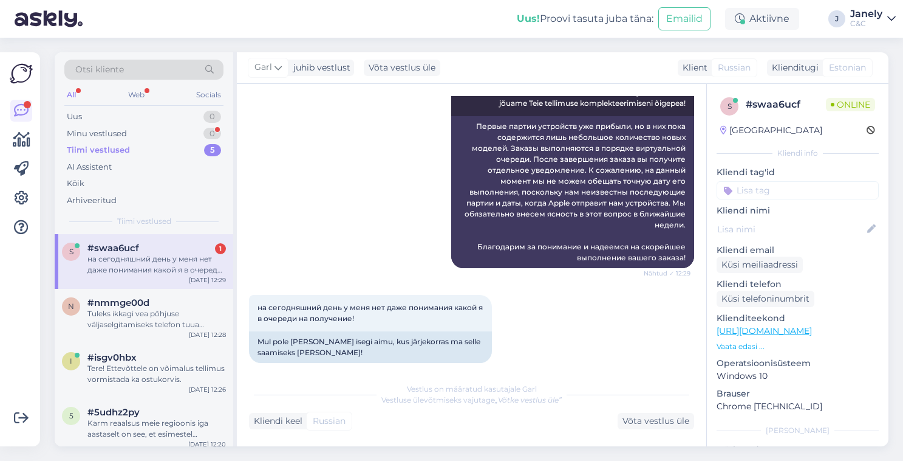
click at [224, 19] on div "Uus! Proovi tasuta [PERSON_NAME]: Emailid Aktiivne J Janely C&C" at bounding box center [451, 19] width 903 height 38
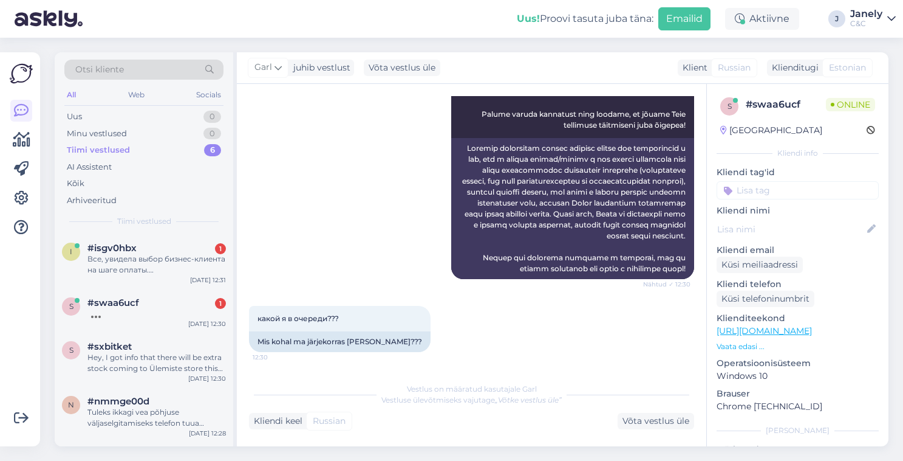
scroll to position [941, 0]
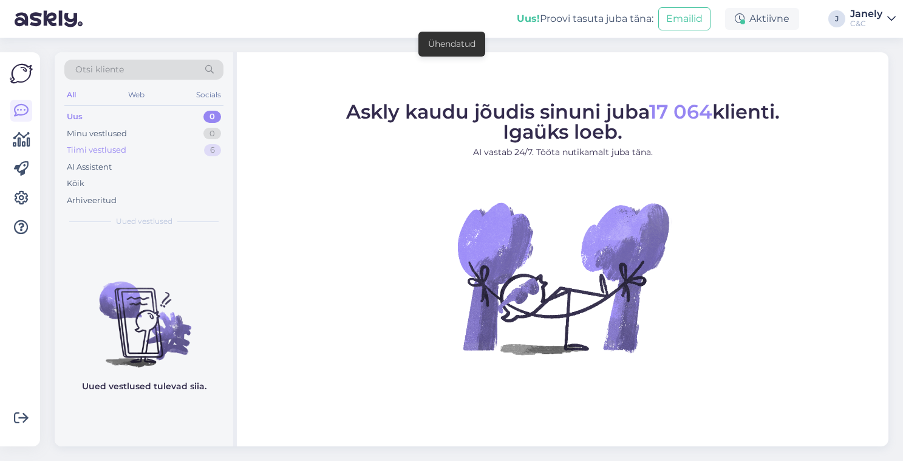
click at [165, 142] on div "Tiimi vestlused 6" at bounding box center [143, 150] width 159 height 17
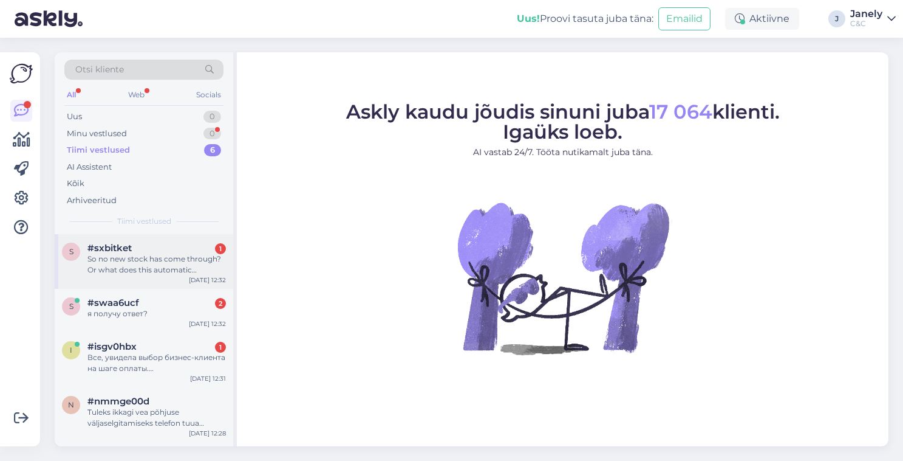
click at [169, 271] on div "So no new stock has come through? Or what does this automatic message mean for …" at bounding box center [156, 264] width 139 height 22
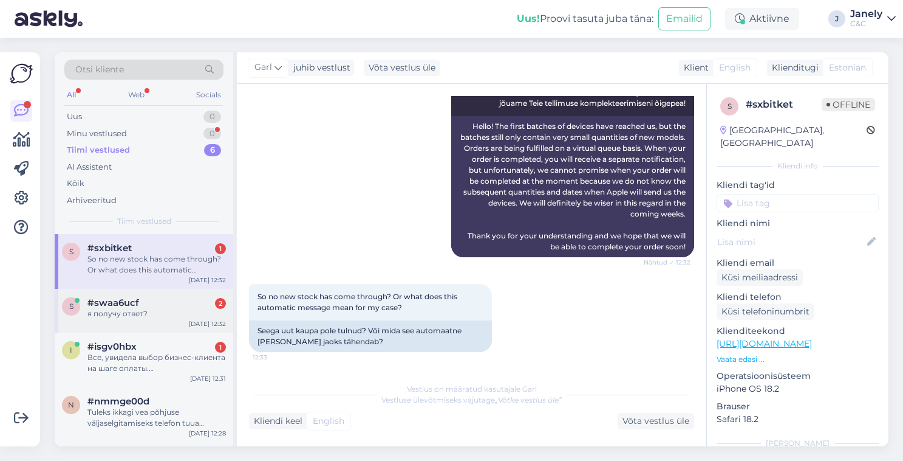
scroll to position [285, 0]
click at [146, 410] on div "Tuleks ikkagi vea põhjuse väljaselgitamiseks telefon tuua diagnostikasse. Hoold…" at bounding box center [156, 417] width 139 height 22
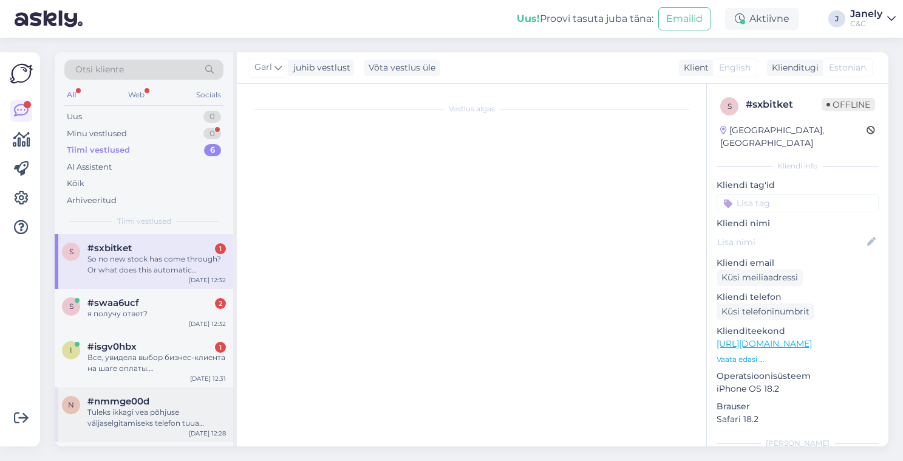
scroll to position [142, 0]
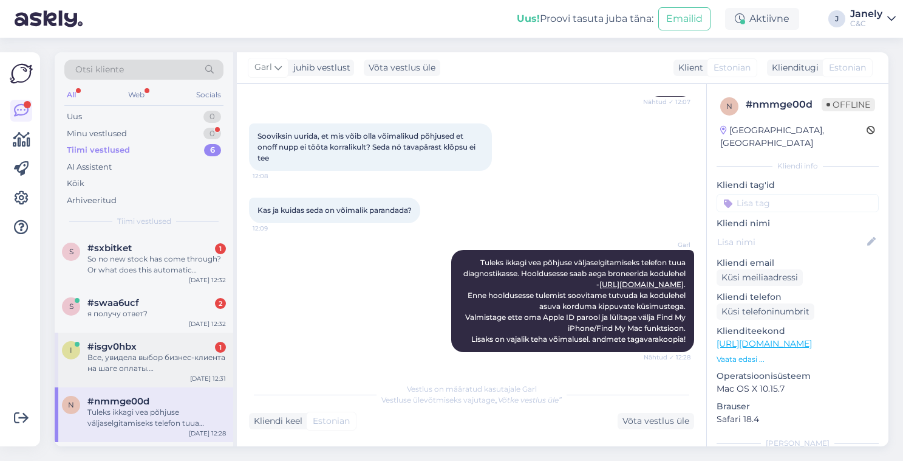
click at [145, 380] on div "i #isgv0hbx 1 Все, увидела выбор бизнес-клиента на шаге оплаты. [GEOGRAPHIC_DAT…" at bounding box center [144, 359] width 179 height 55
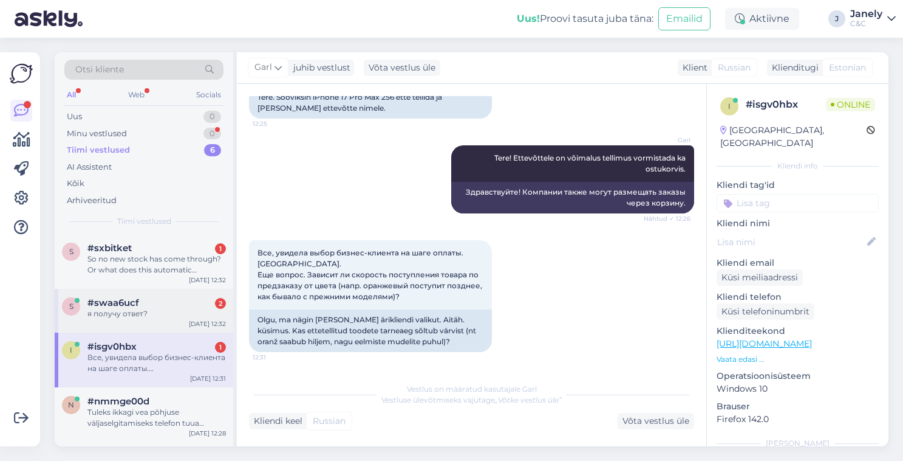
click at [148, 319] on div "s #swaa6ucf 2 я получу ответ? [DATE] 12:32" at bounding box center [144, 311] width 179 height 44
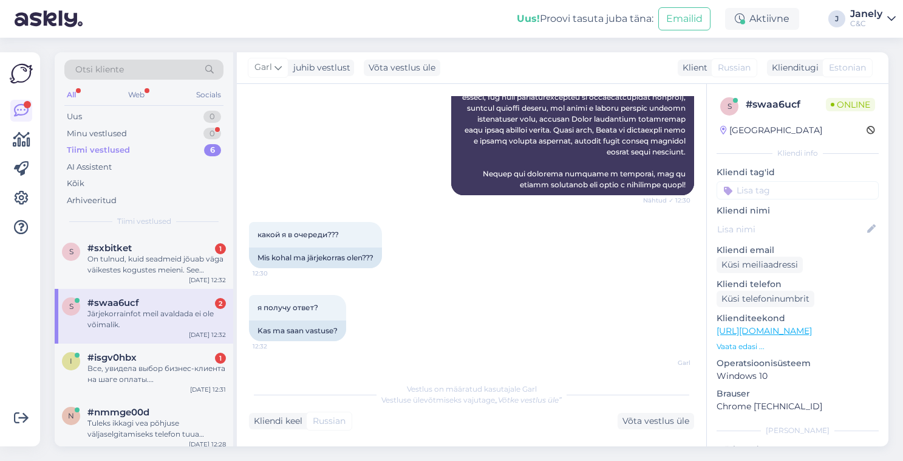
scroll to position [1025, 0]
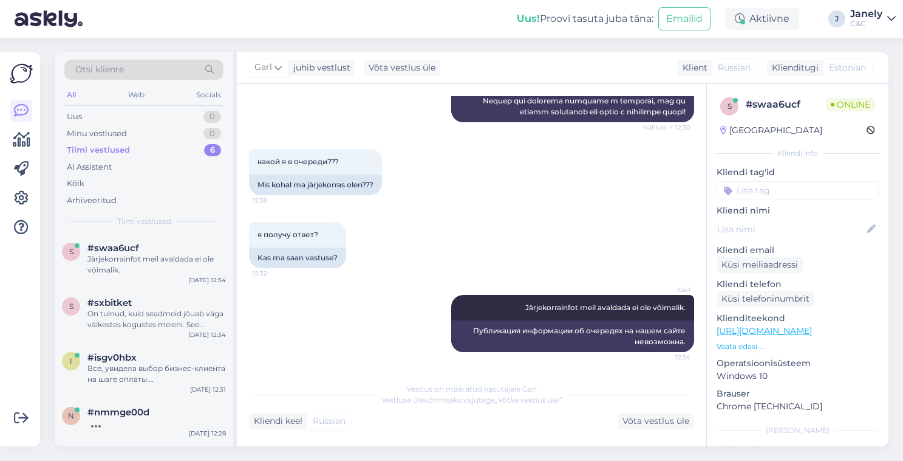
click at [201, 18] on div "Uus! Proovi tasuta [PERSON_NAME]: Emailid Aktiivne J Janely C&C" at bounding box center [451, 19] width 903 height 38
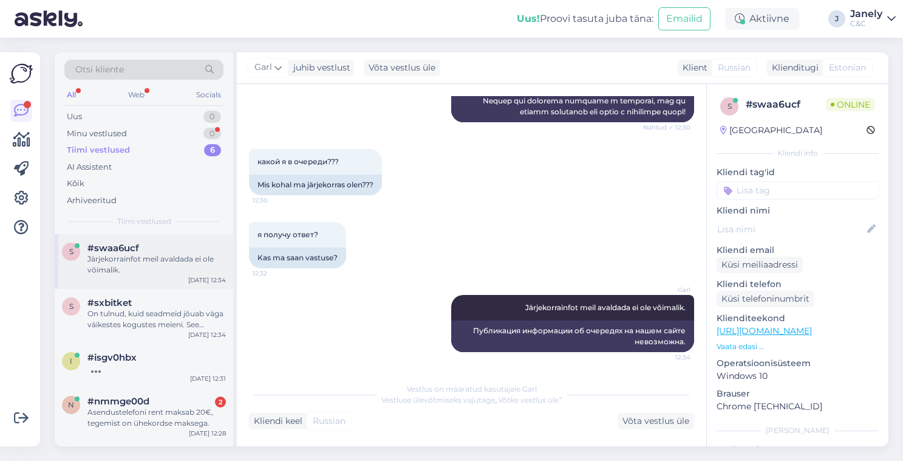
click at [128, 266] on div "Järjekorrainfot meil avaldada ei ole võimalik." at bounding box center [156, 264] width 139 height 22
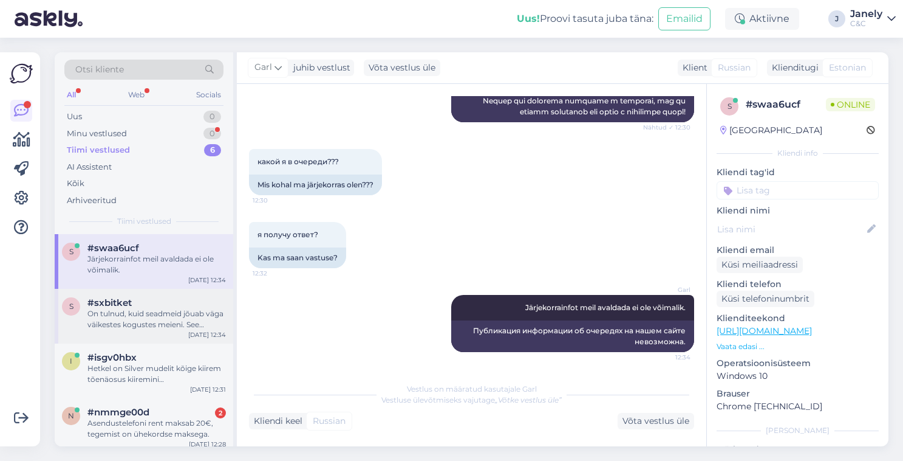
click at [166, 300] on div "#sxbitket" at bounding box center [156, 302] width 139 height 11
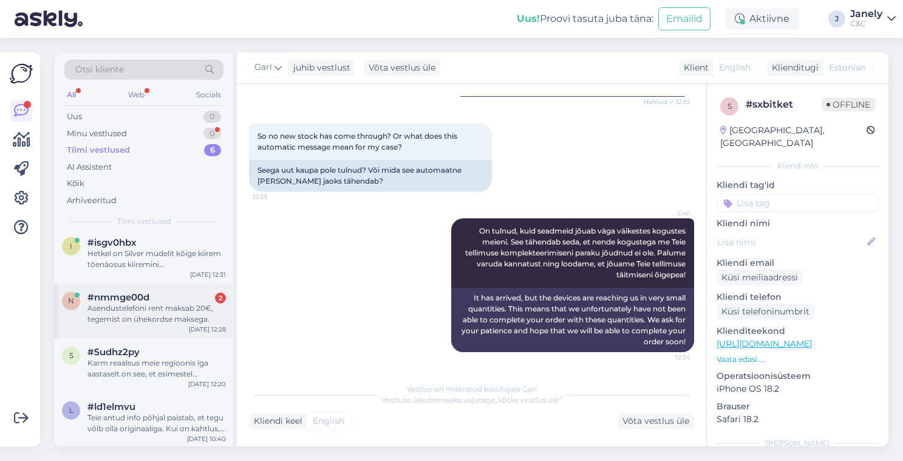
scroll to position [114, 0]
click at [171, 444] on div "l #ld1elmvu Teie antud info põhjal paistab, et tegu võib olla originaaliga. Kui…" at bounding box center [144, 420] width 179 height 55
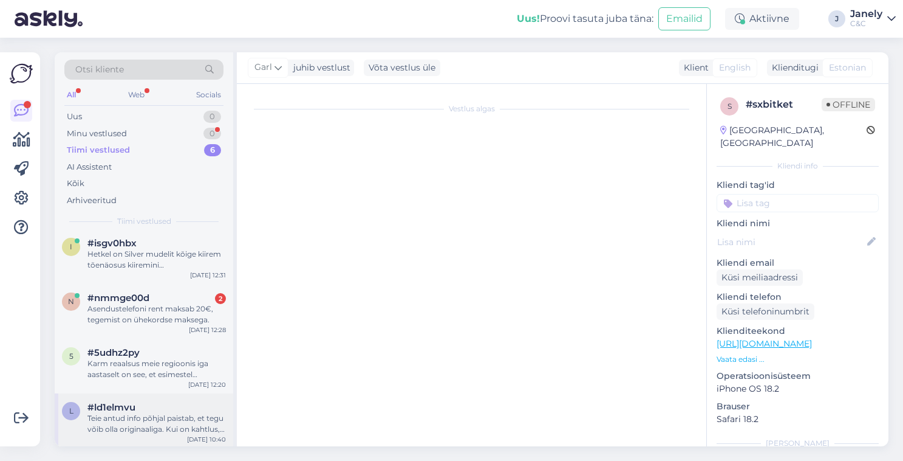
scroll to position [15, 0]
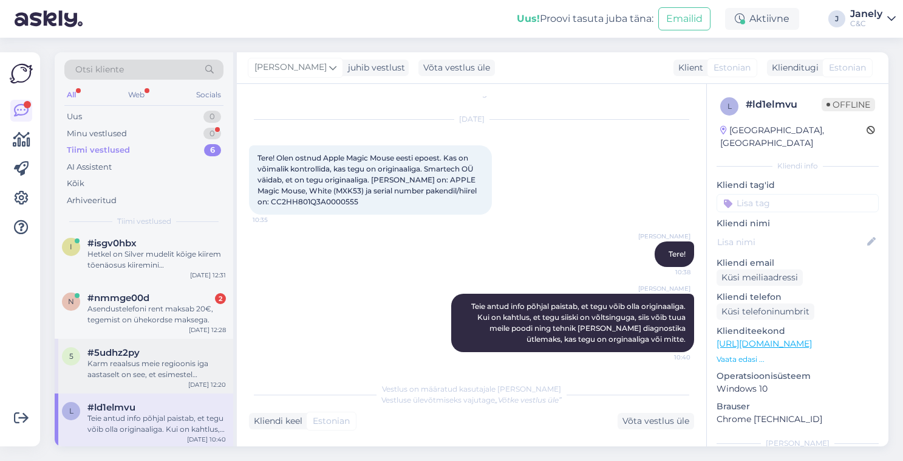
click at [178, 379] on div "5 #5udhz2py Karm reaalsus meie regioonis iga aastaselt on see, et esimestel näd…" at bounding box center [144, 365] width 179 height 55
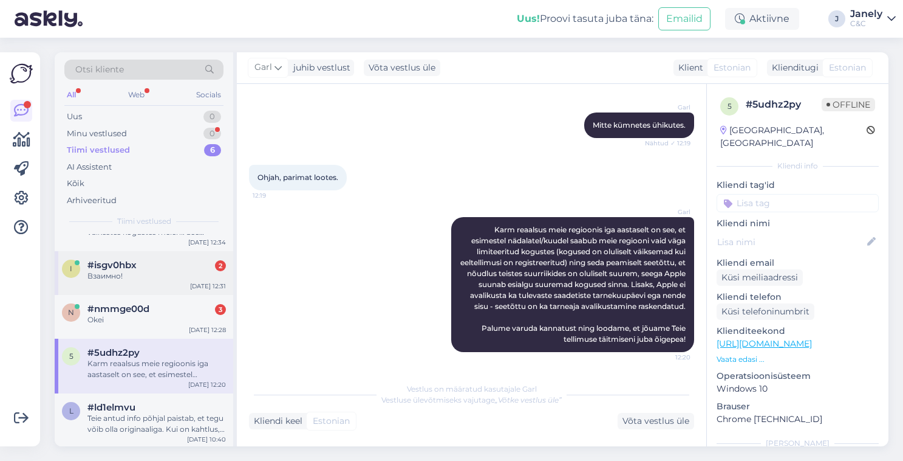
scroll to position [0, 0]
